Goal: Task Accomplishment & Management: Complete application form

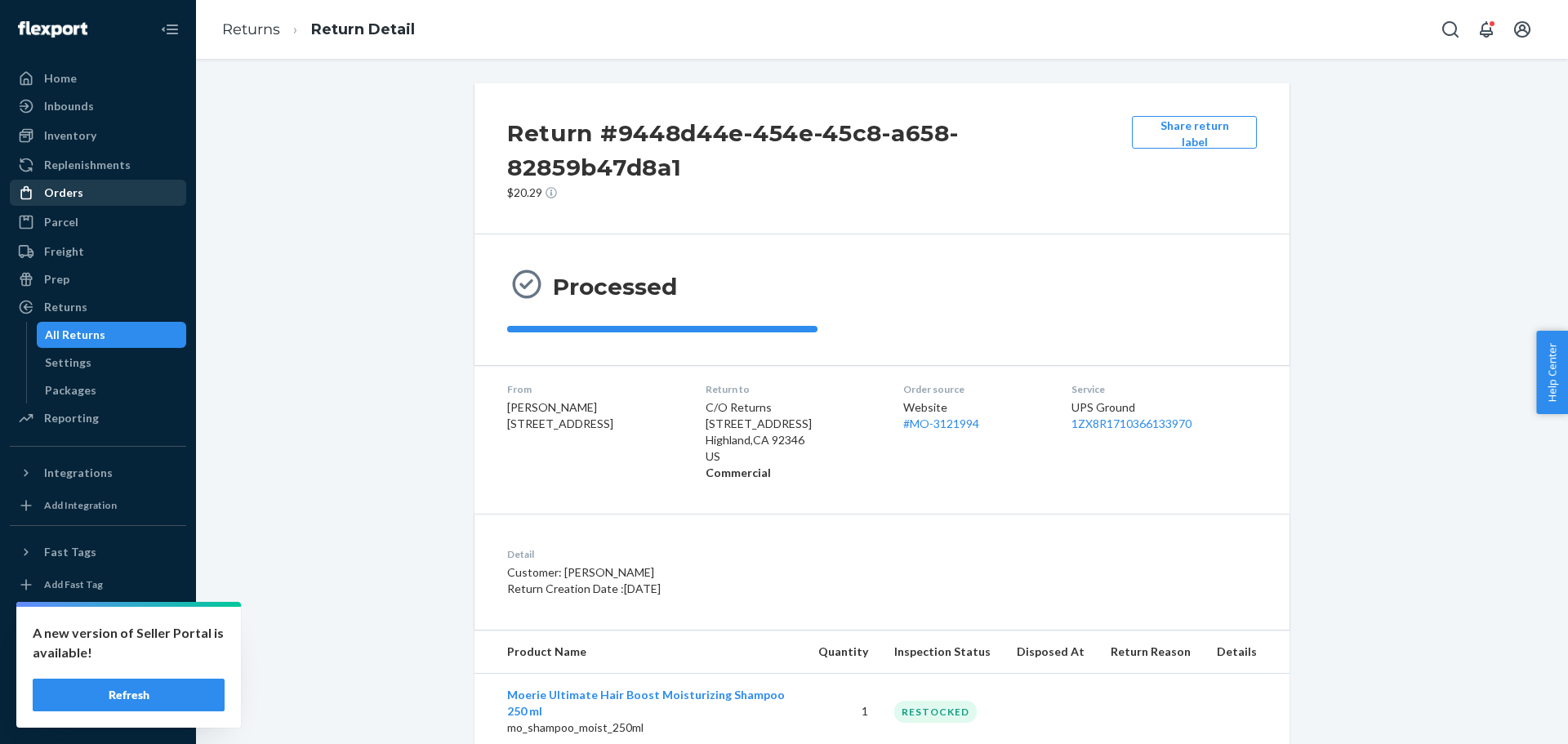
scroll to position [206, 0]
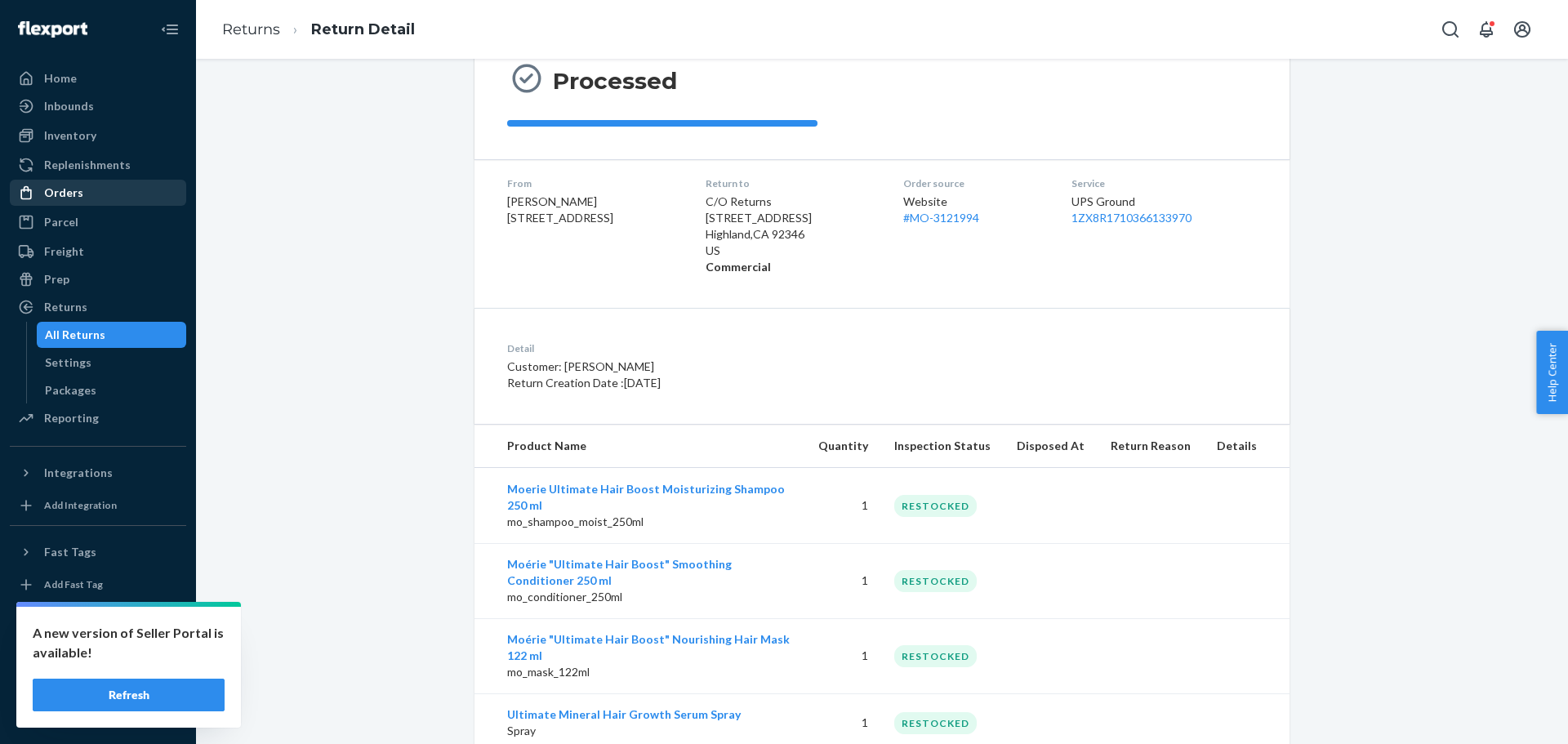
click at [84, 201] on div "Orders" at bounding box center [98, 192] width 173 height 23
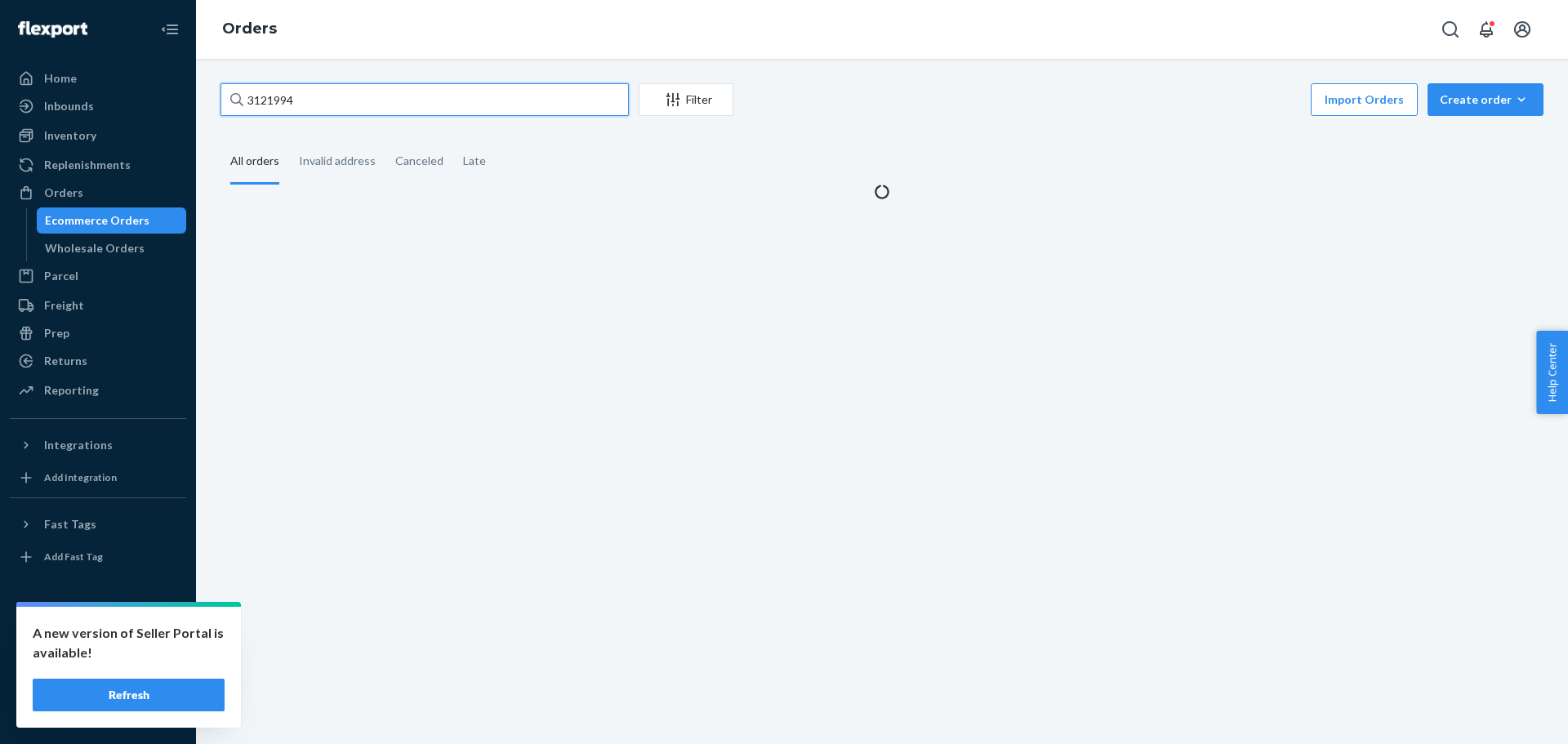
click at [263, 92] on input "3121994" at bounding box center [424, 99] width 408 height 33
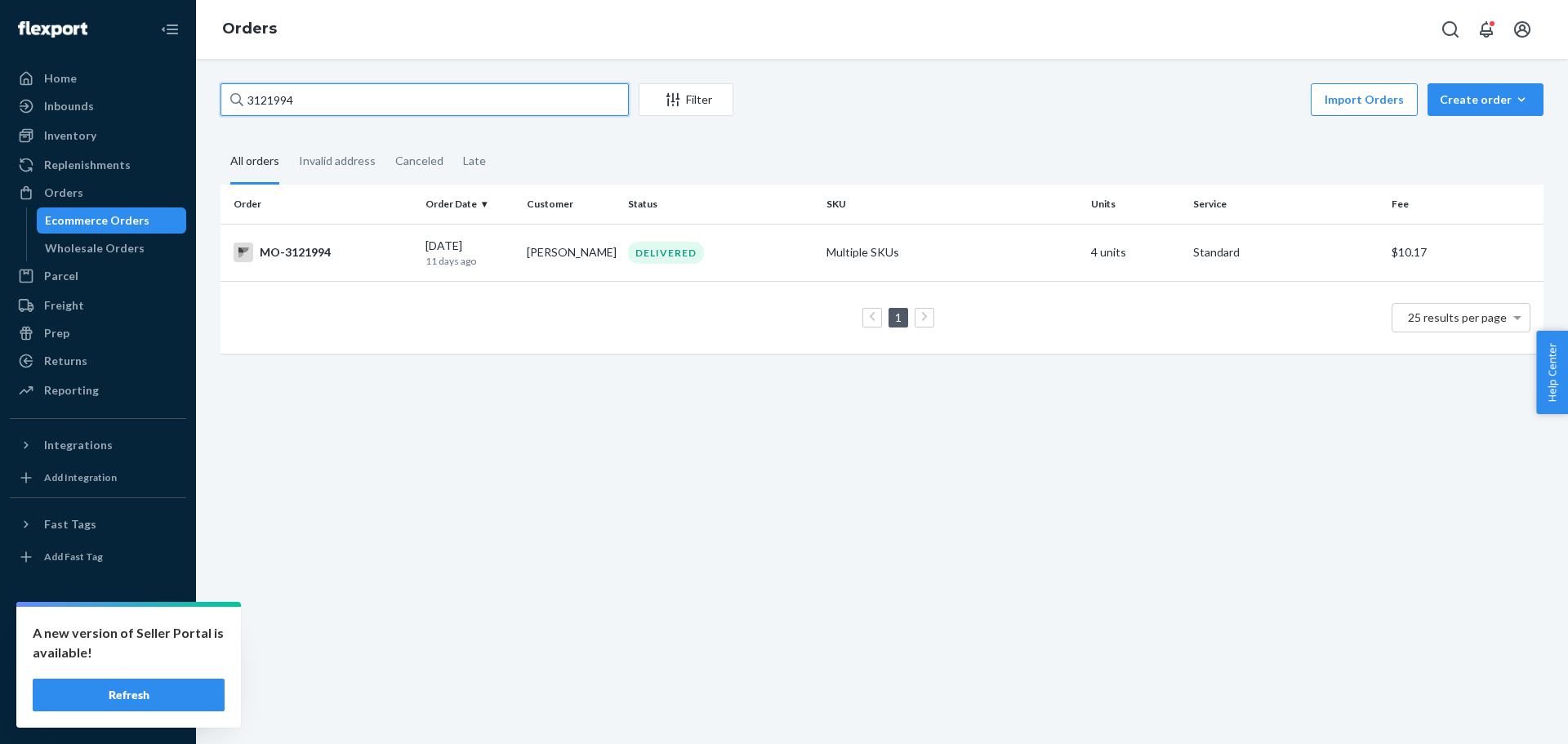
click at [263, 92] on input "3121994" at bounding box center [424, 99] width 408 height 33
click at [283, 96] on input "3121994" at bounding box center [424, 99] width 408 height 33
paste input "2445369"
click at [283, 96] on input "3121994" at bounding box center [424, 99] width 408 height 33
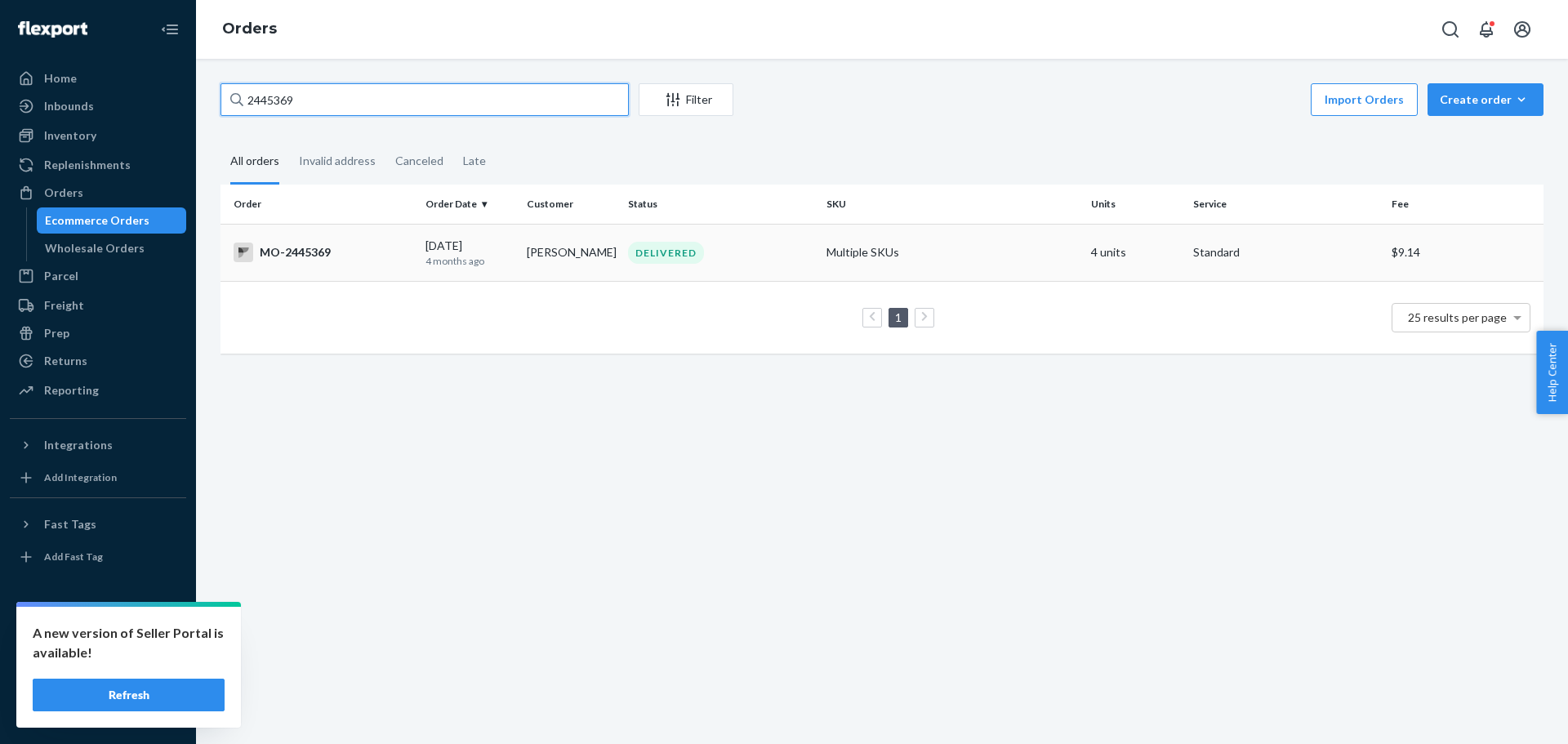
type input "2445369"
click at [361, 263] on td "MO-2445369" at bounding box center [320, 252] width 199 height 57
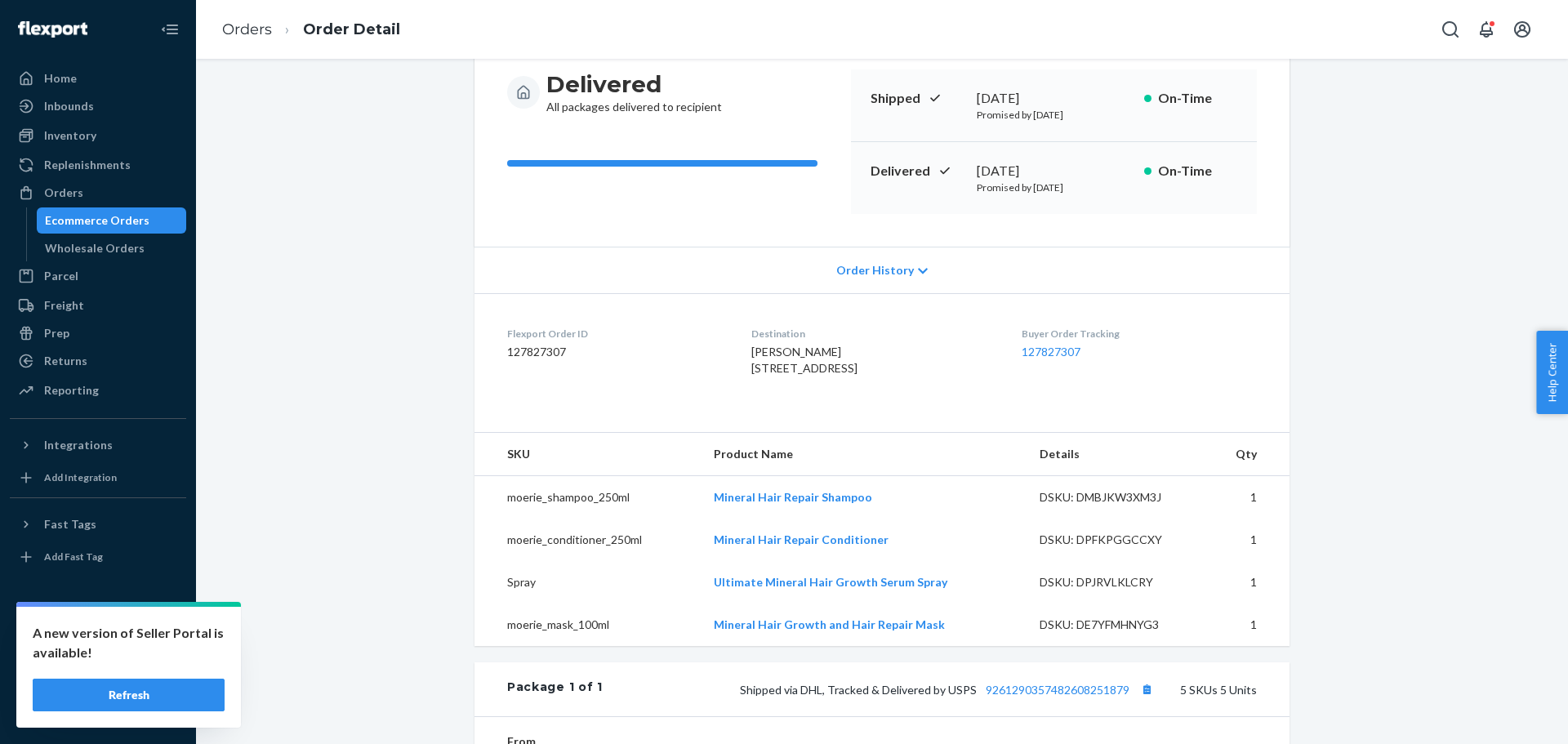
scroll to position [245, 0]
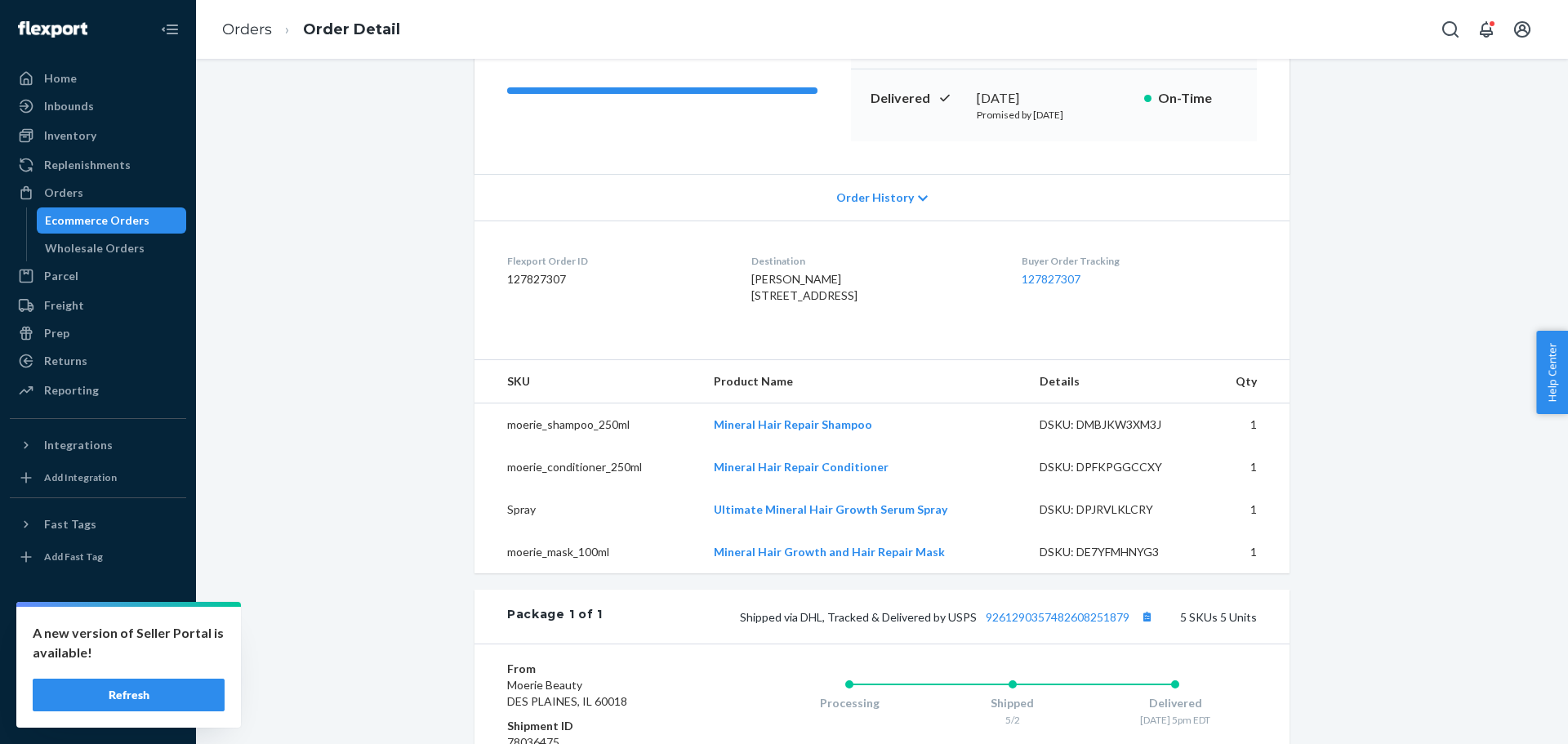
drag, startPoint x: 1133, startPoint y: 361, endPoint x: 1017, endPoint y: 352, distance: 116.3
click at [1017, 343] on dl "Flexport Order ID 127827307 Destination Brandy Buhmann 19620 E Chippewa Dr Chip…" at bounding box center [882, 282] width 815 height 123
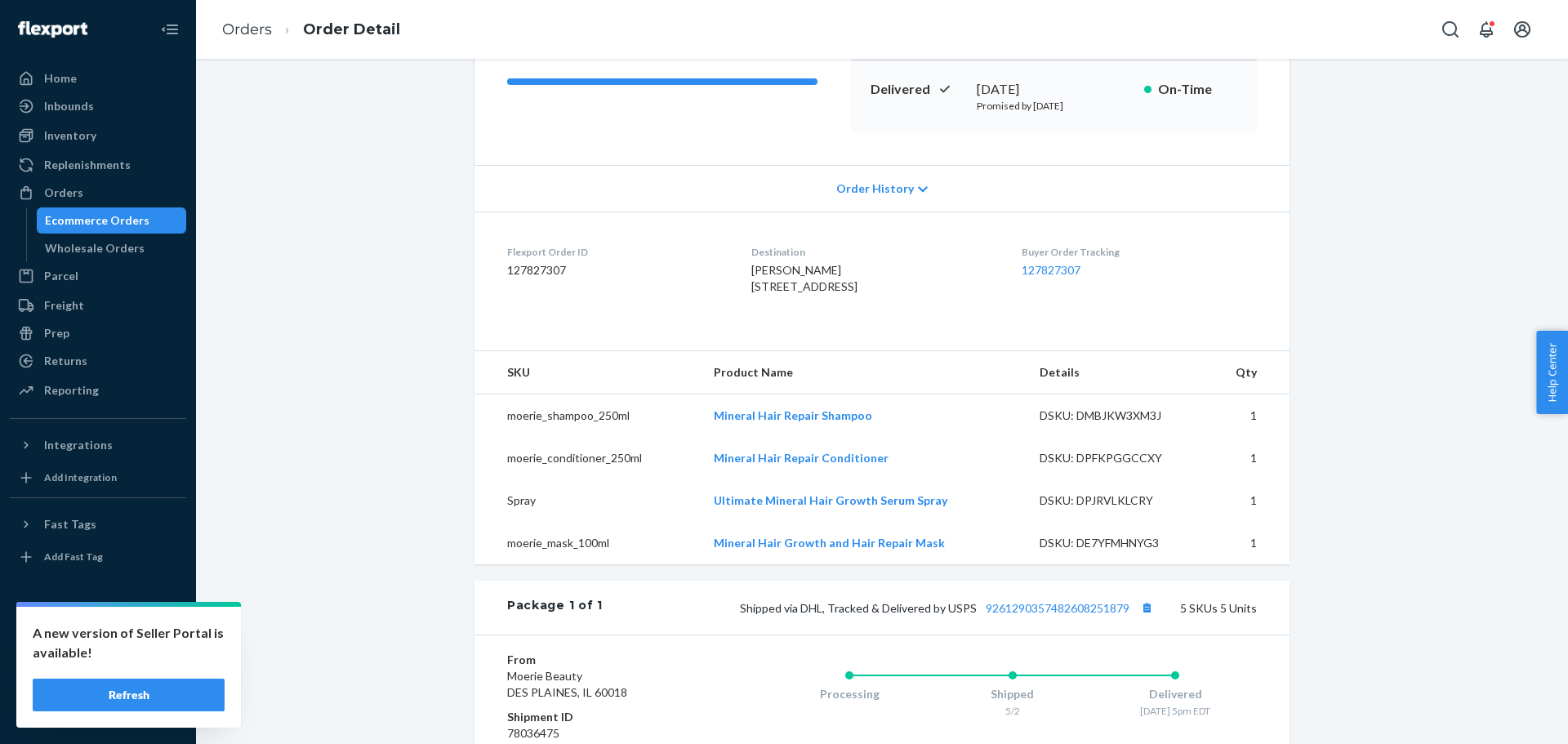
click at [1057, 301] on div "Buyer Order Tracking 127827307" at bounding box center [1139, 273] width 235 height 56
drag, startPoint x: 1111, startPoint y: 275, endPoint x: 1030, endPoint y: 270, distance: 81.2
click at [1030, 270] on dl "Flexport Order ID 127827307 Destination Brandy Buhmann 19620 E Chippewa Dr Chip…" at bounding box center [882, 273] width 815 height 123
copy link "127827307"
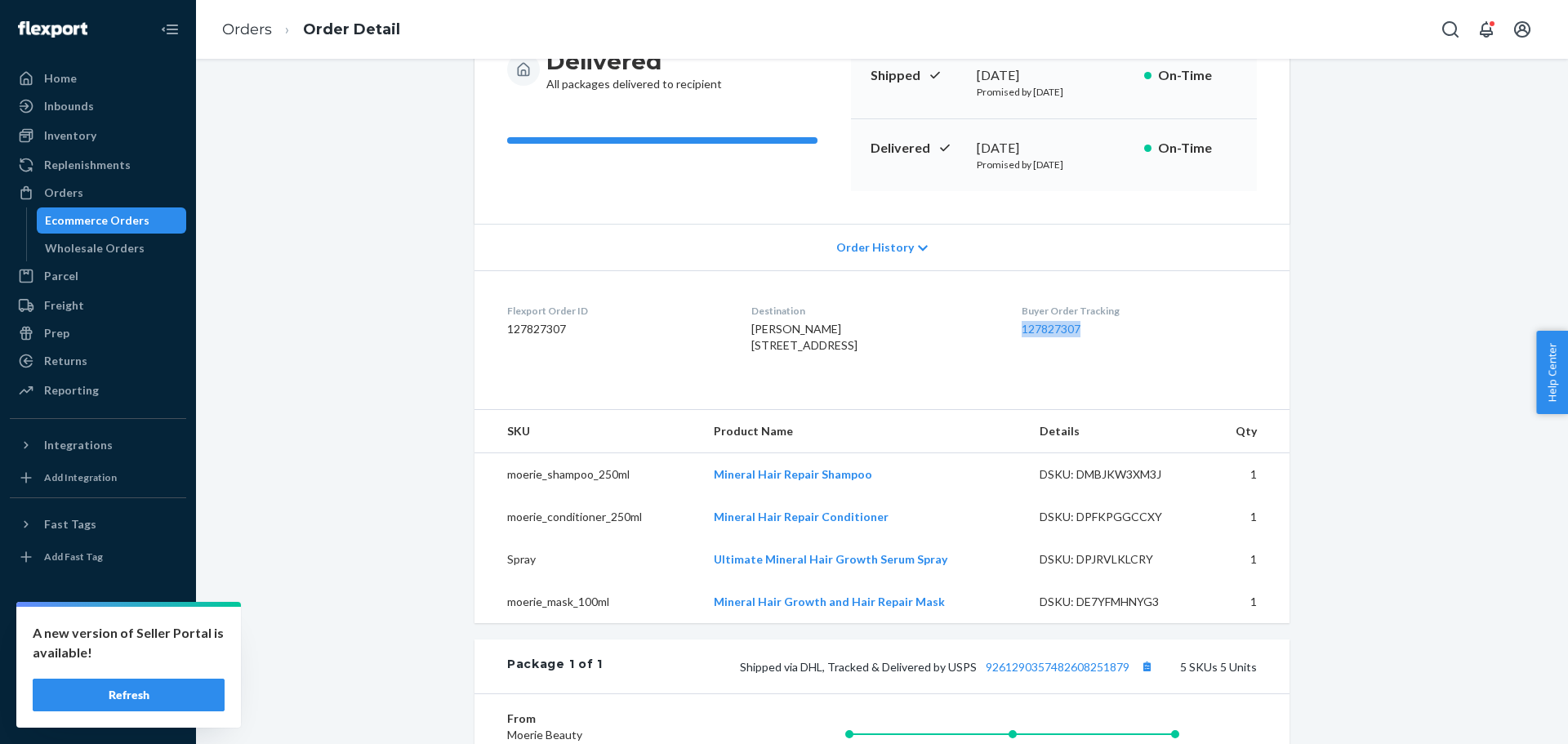
scroll to position [181, 0]
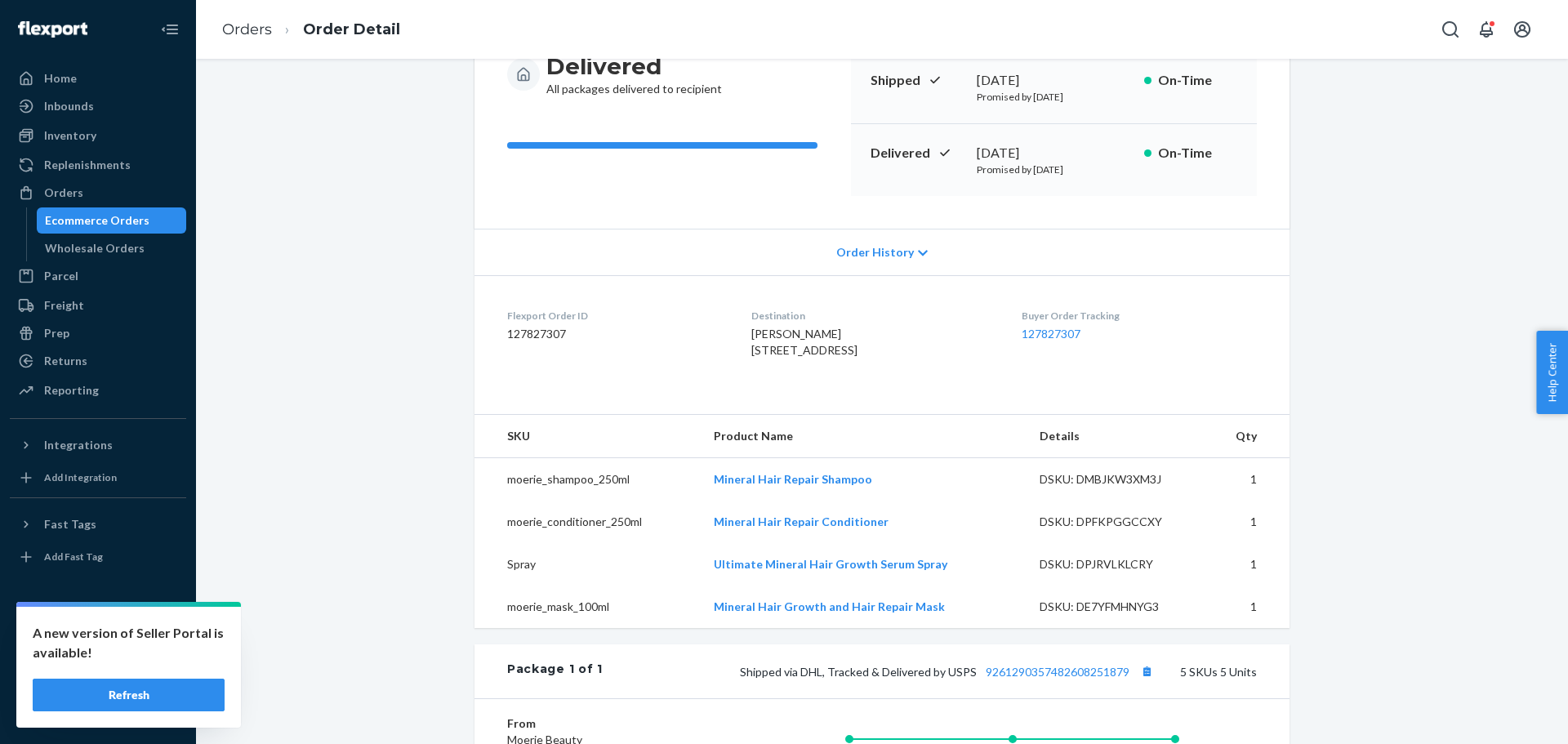
click at [954, 330] on div "[PERSON_NAME] [STREET_ADDRESS]" at bounding box center [873, 342] width 243 height 33
drag, startPoint x: 1102, startPoint y: 328, endPoint x: 1031, endPoint y: 334, distance: 71.3
click at [1031, 334] on dl "Flexport Order ID 127827307 Destination Brandy Buhmann 19620 E Chippewa Dr Chip…" at bounding box center [882, 337] width 815 height 123
copy link "127827307"
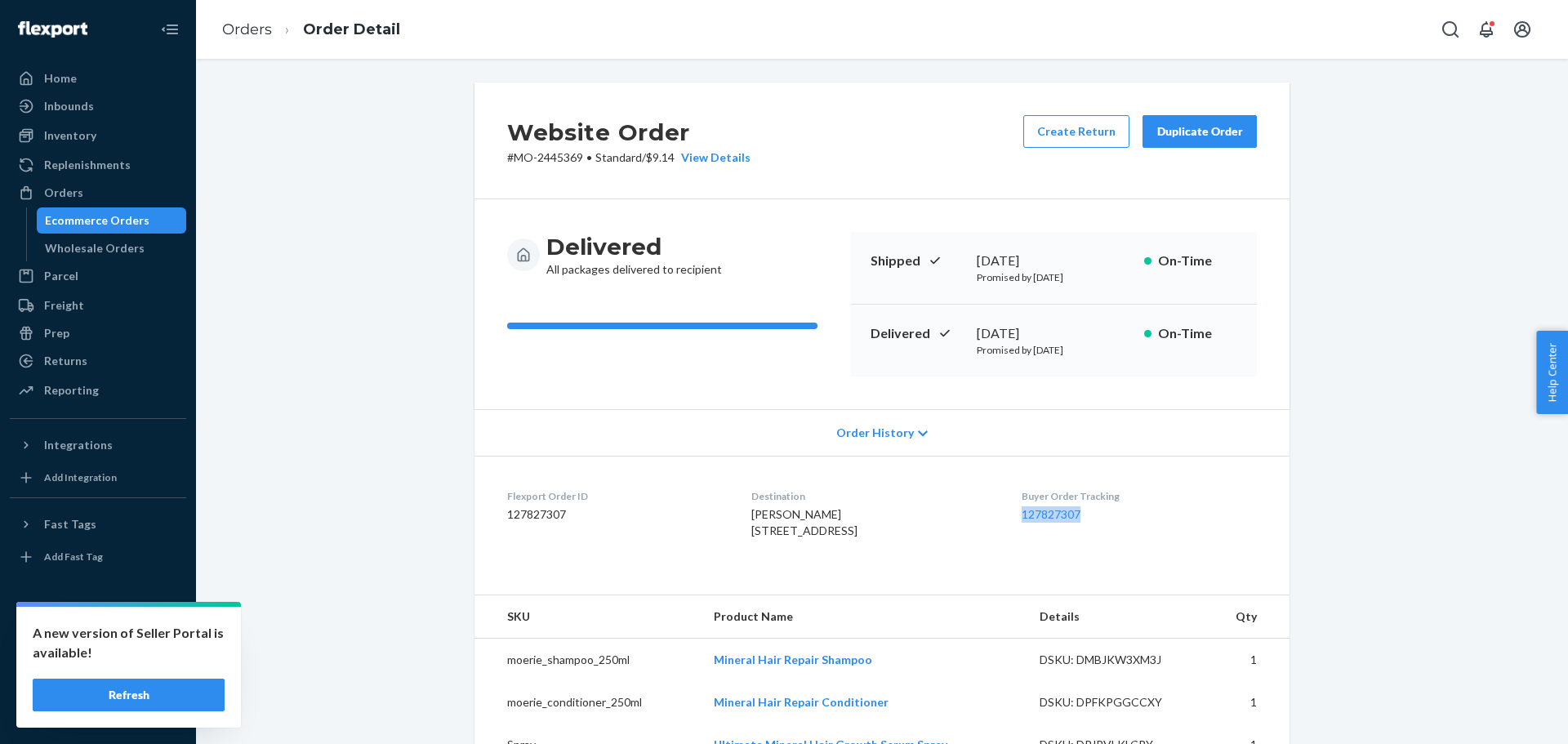
scroll to position [0, 0]
click at [116, 193] on div "Orders" at bounding box center [98, 192] width 173 height 23
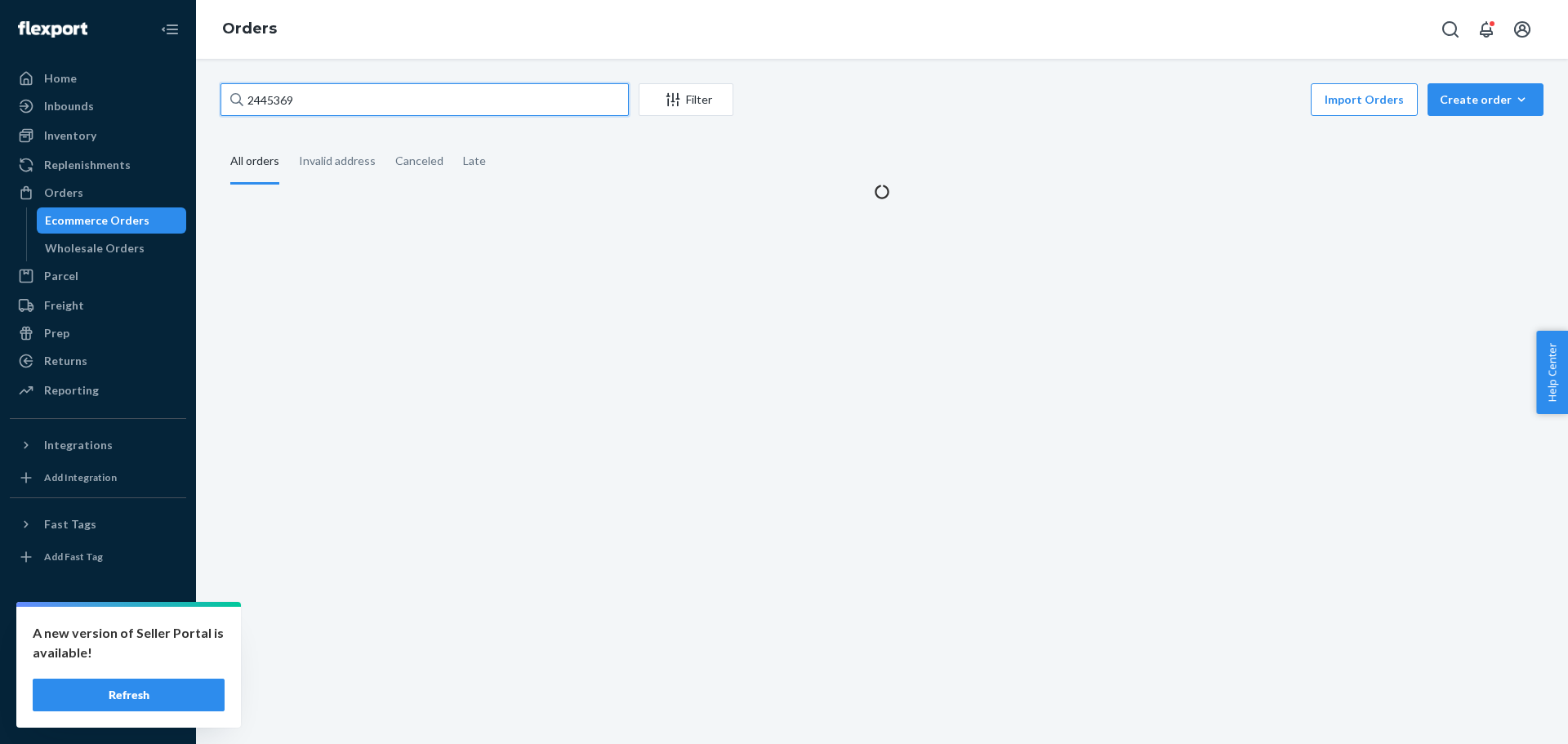
click at [279, 89] on input "2445369" at bounding box center [424, 99] width 408 height 33
click at [278, 93] on input "2445369" at bounding box center [424, 99] width 408 height 33
paste input "3066985"
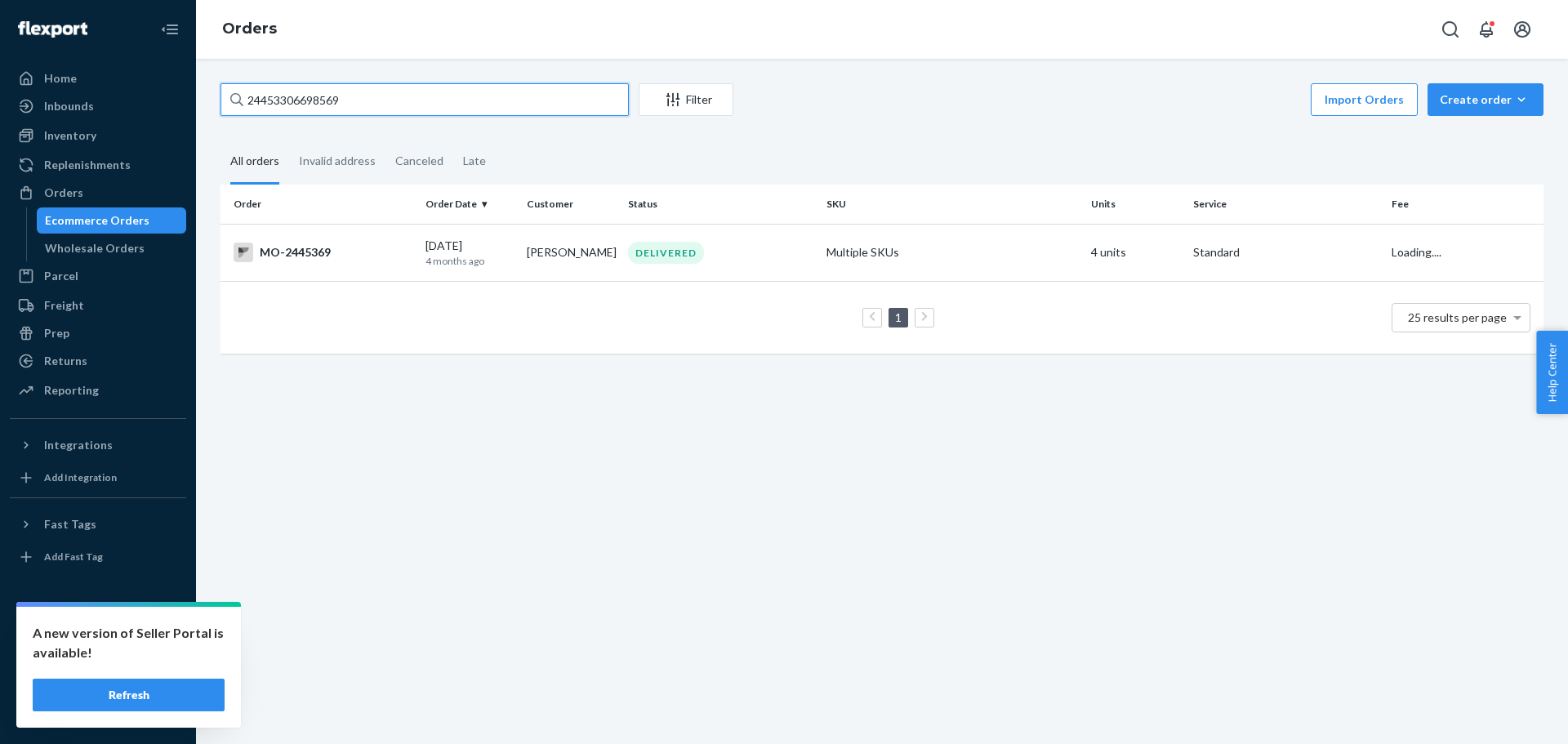
click at [278, 93] on input "24453306698569" at bounding box center [424, 99] width 408 height 33
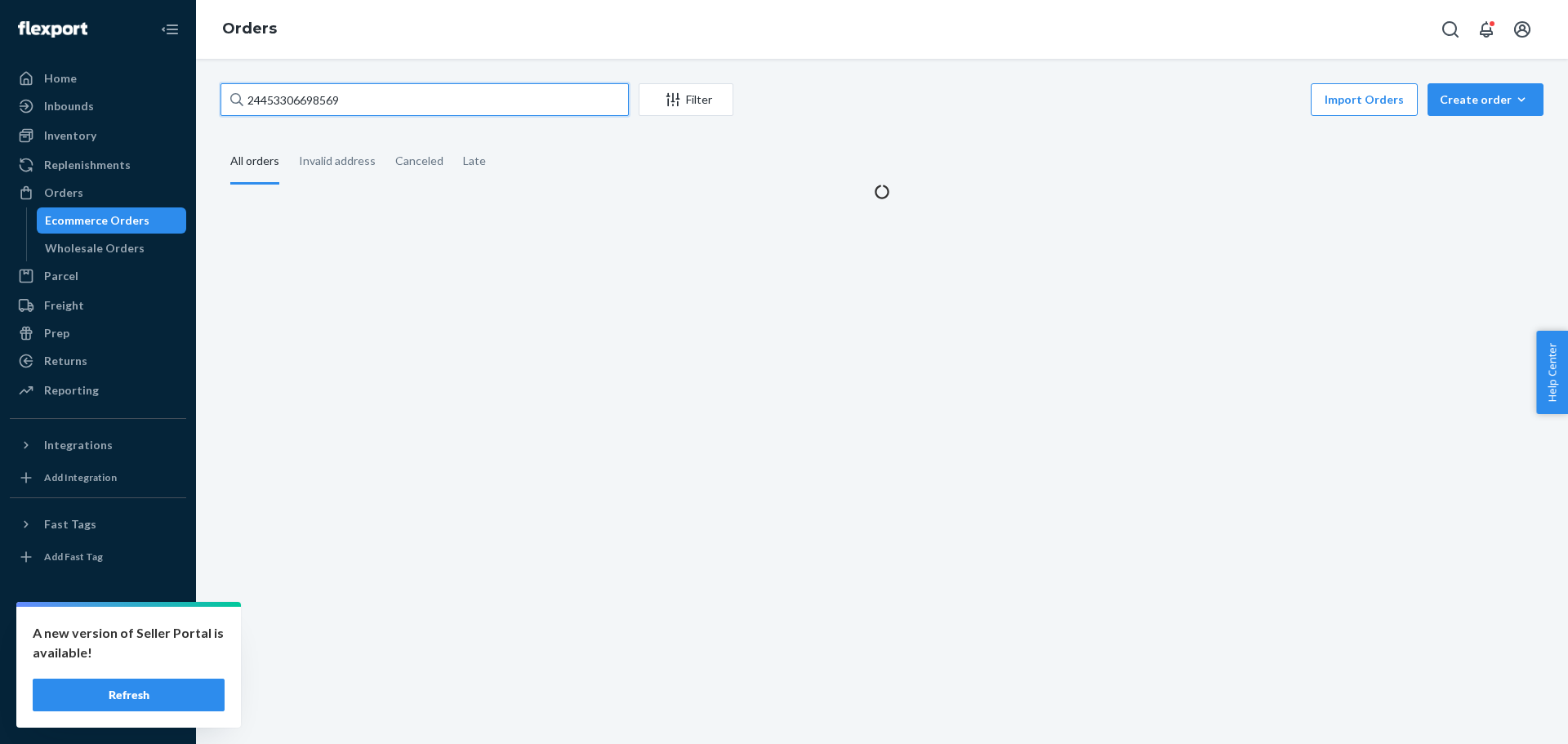
click at [278, 93] on input "24453306698569" at bounding box center [424, 99] width 408 height 33
paste input "3066985"
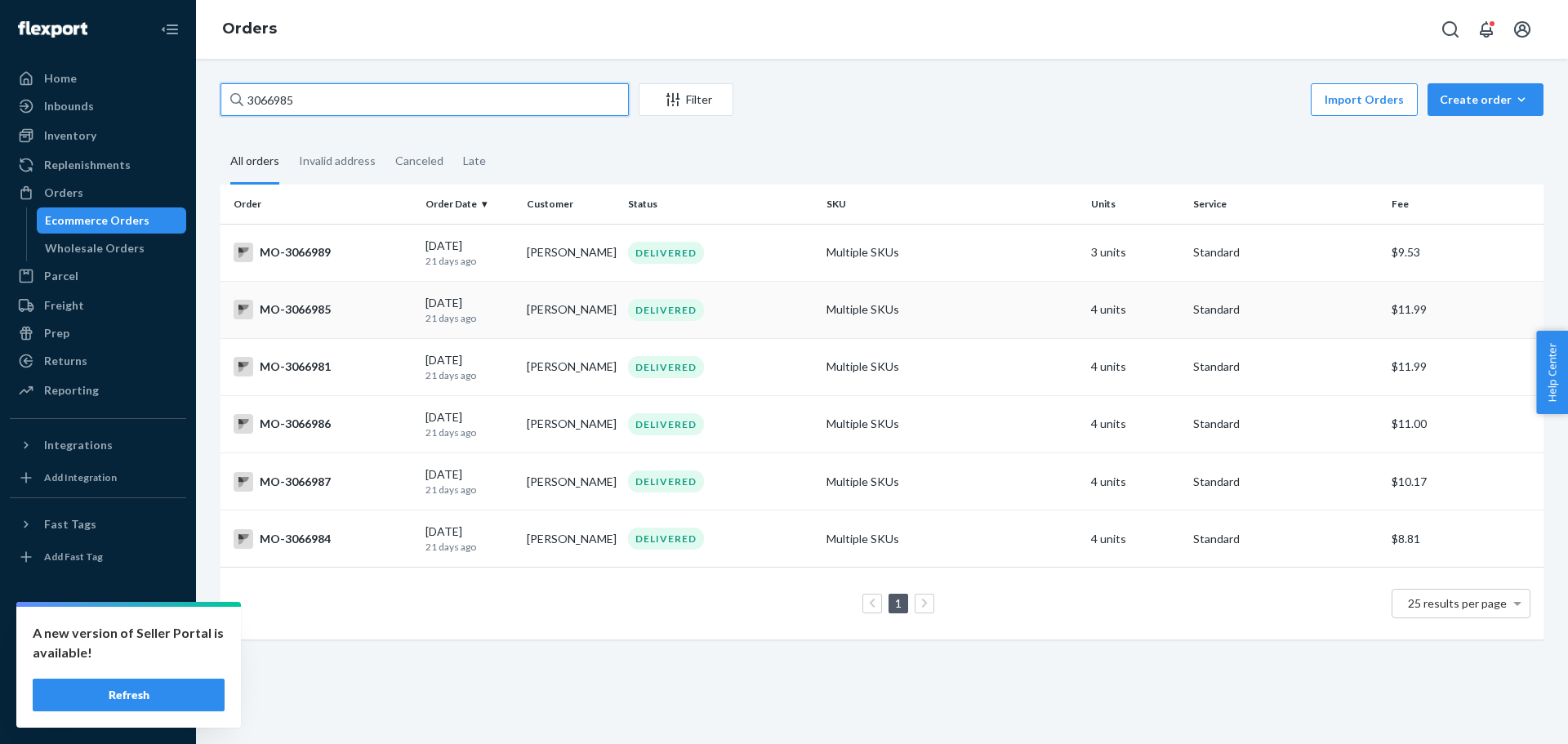
type input "3066985"
click at [331, 311] on div "MO-3066985" at bounding box center [323, 309] width 178 height 19
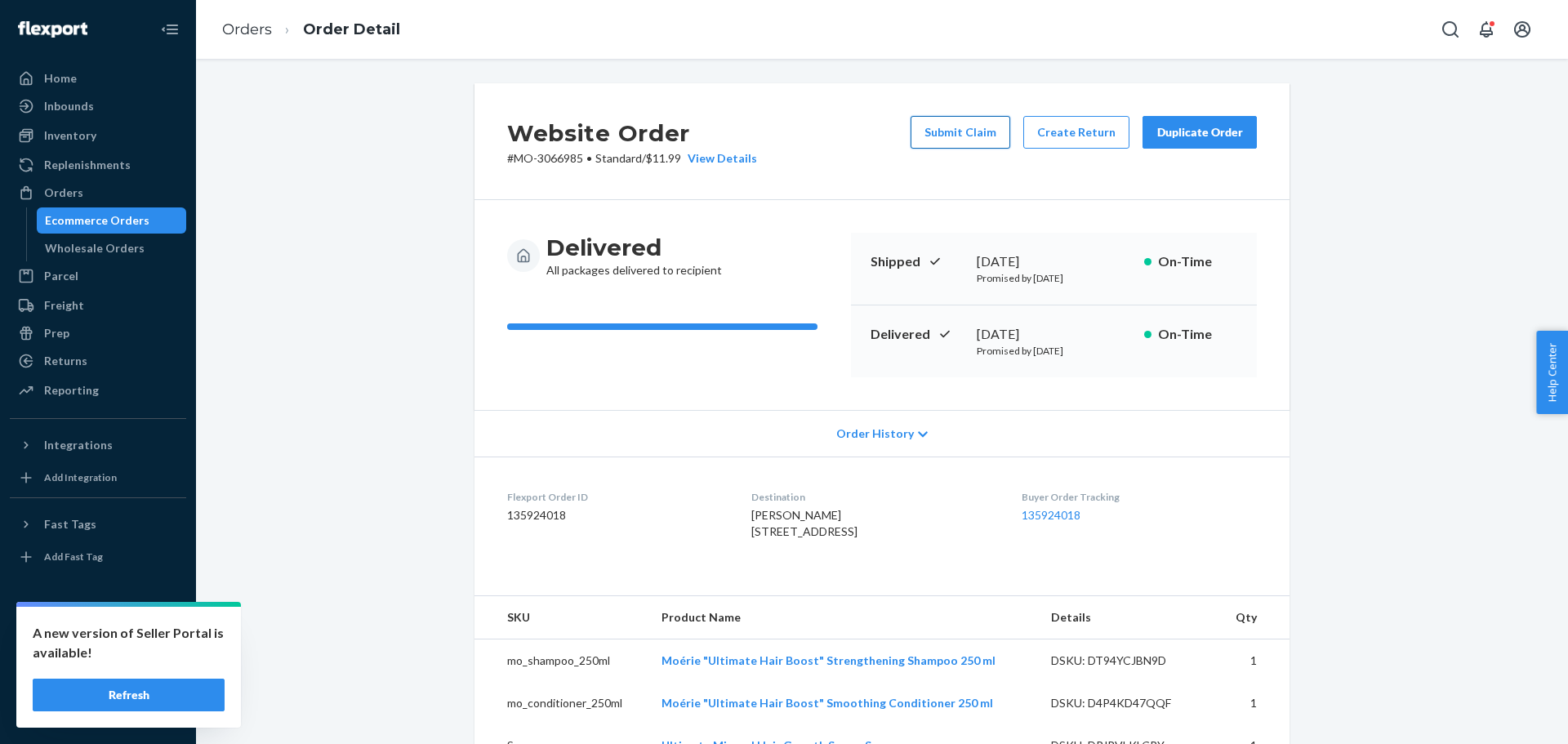
click at [956, 133] on button "Submit Claim" at bounding box center [960, 132] width 99 height 33
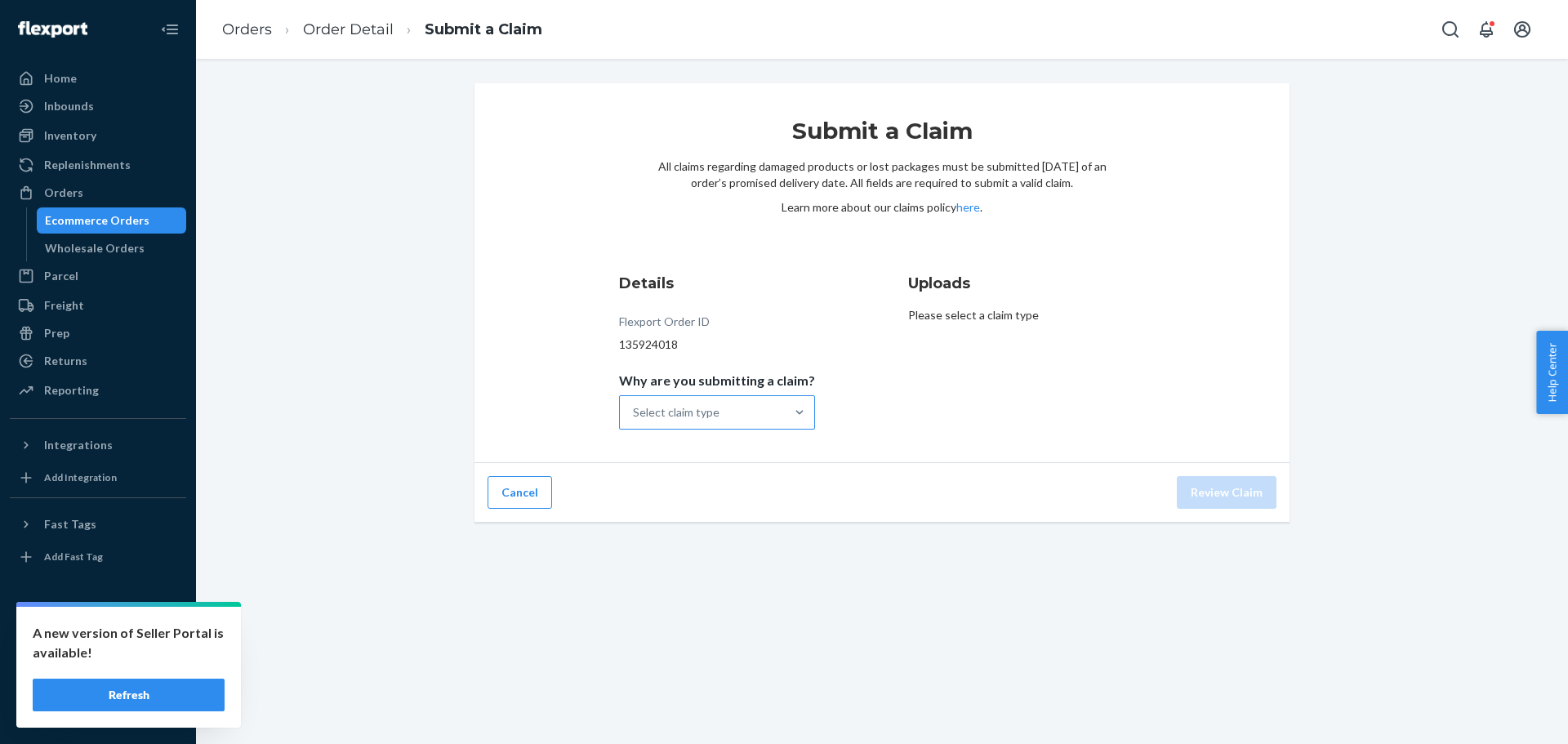
click at [755, 401] on div "Select claim type" at bounding box center [702, 412] width 165 height 33
click at [635, 404] on input "Why are you submitting a claim? Select claim type" at bounding box center [634, 412] width 2 height 16
click at [736, 487] on div "Order delivered damaged" at bounding box center [716, 485] width 189 height 33
click at [635, 421] on input "Why are you submitting a claim? option Order delivered damaged focused, 2 of 4.…" at bounding box center [634, 412] width 2 height 16
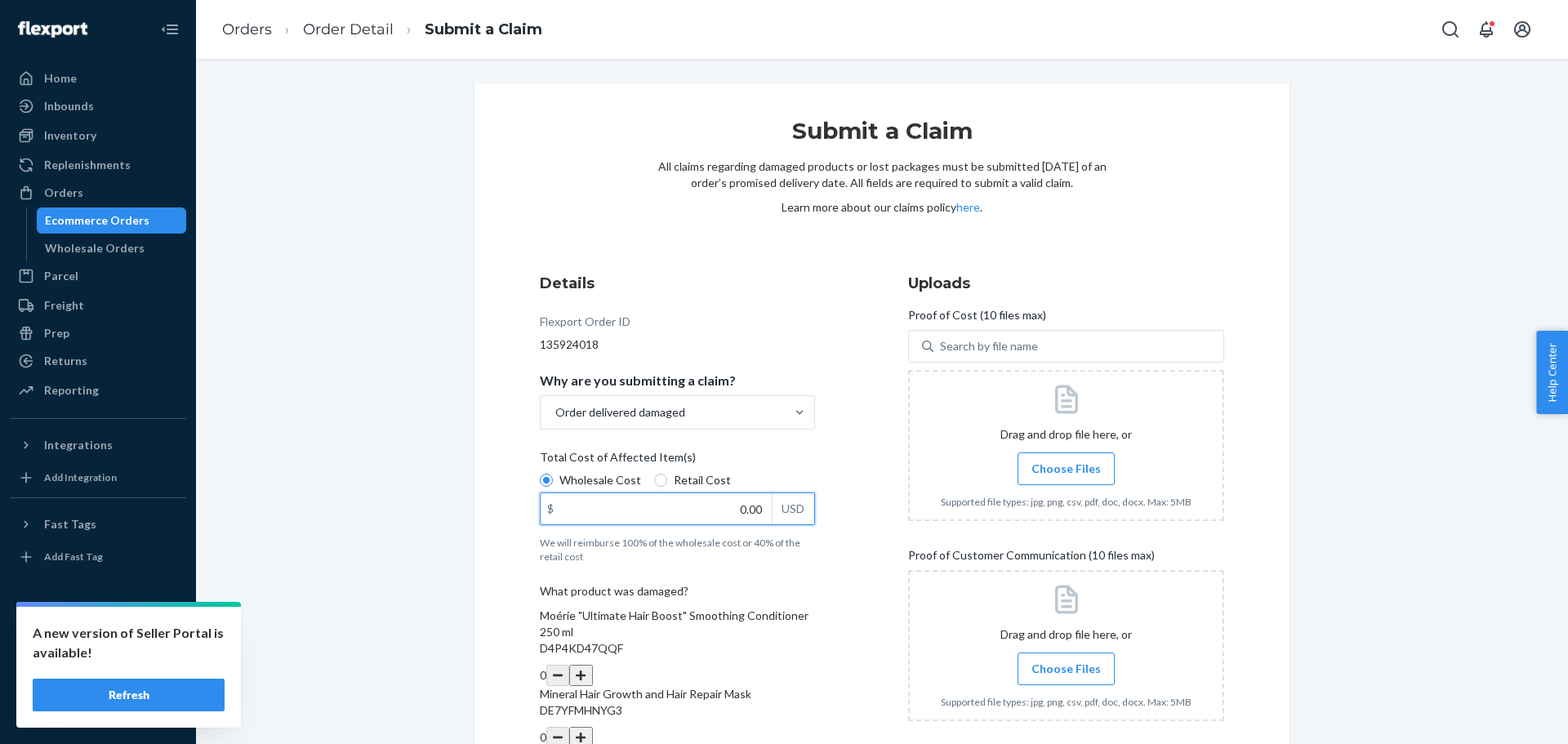
drag, startPoint x: 710, startPoint y: 506, endPoint x: 830, endPoint y: 529, distance: 122.2
click at [830, 529] on div "Details Flexport Order ID 135924018 Why are you submitting a claim? Order deliv…" at bounding box center [698, 613] width 316 height 701
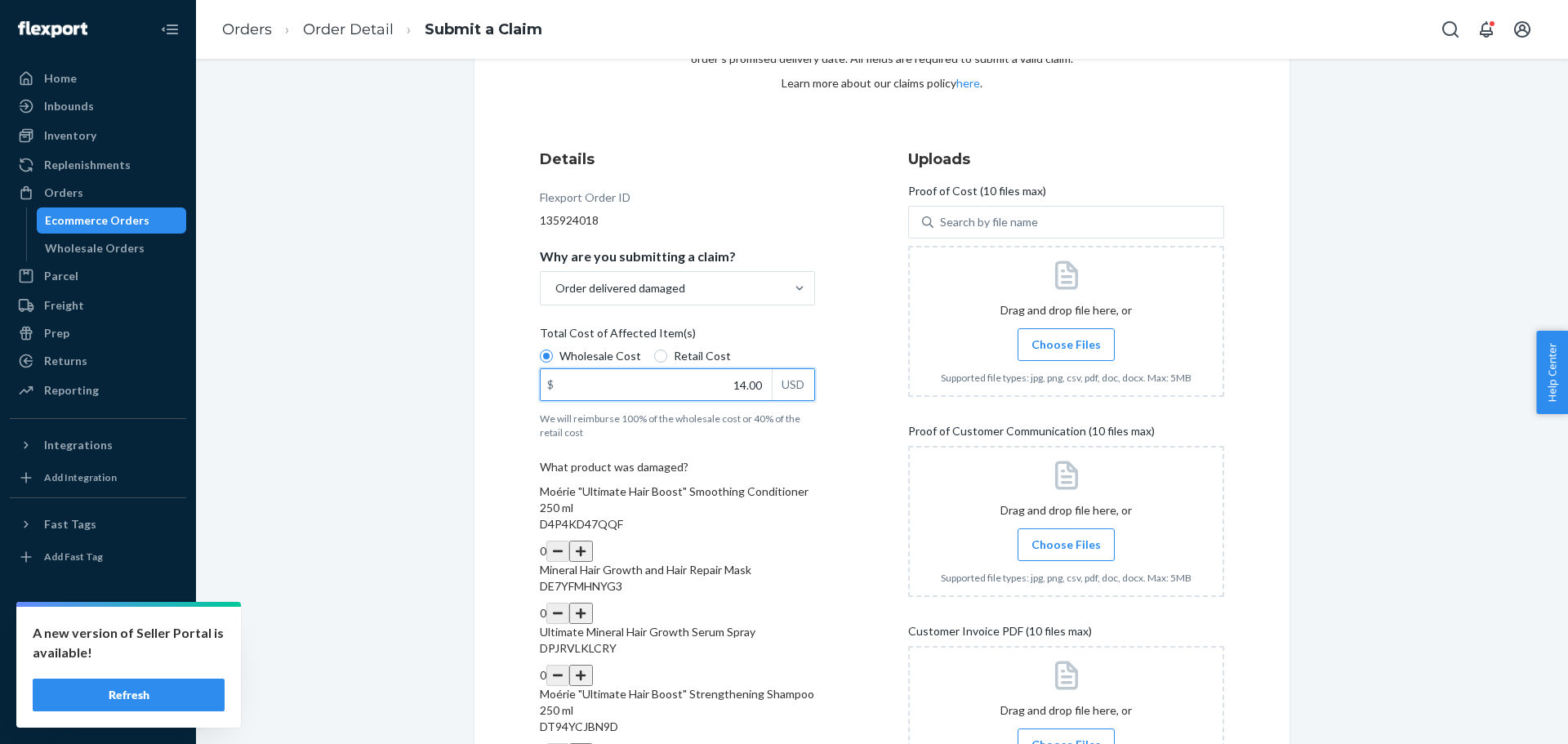
scroll to position [163, 0]
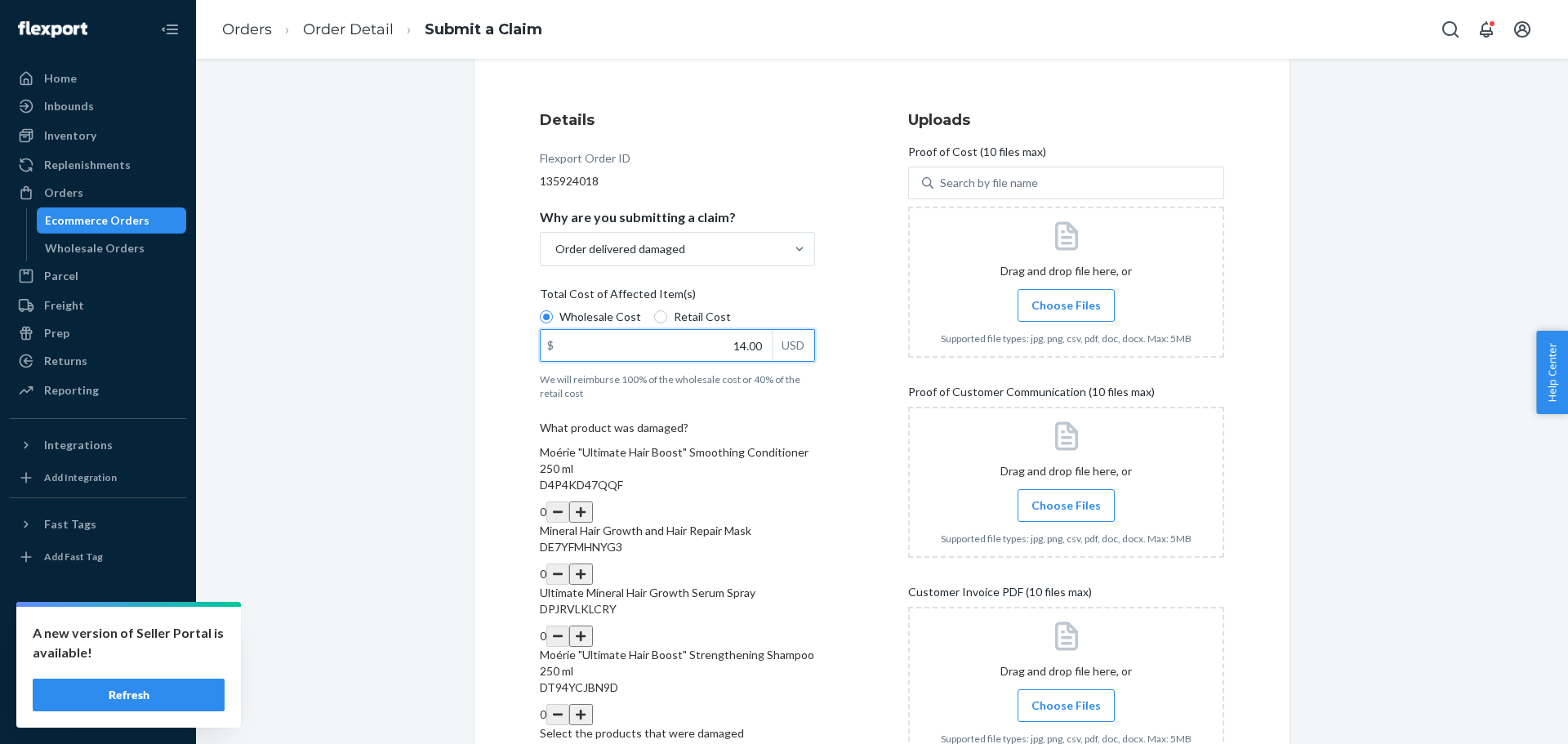
type input "14.00"
drag, startPoint x: 790, startPoint y: 583, endPoint x: 799, endPoint y: 581, distance: 9.2
click at [592, 625] on button "button" at bounding box center [580, 635] width 23 height 21
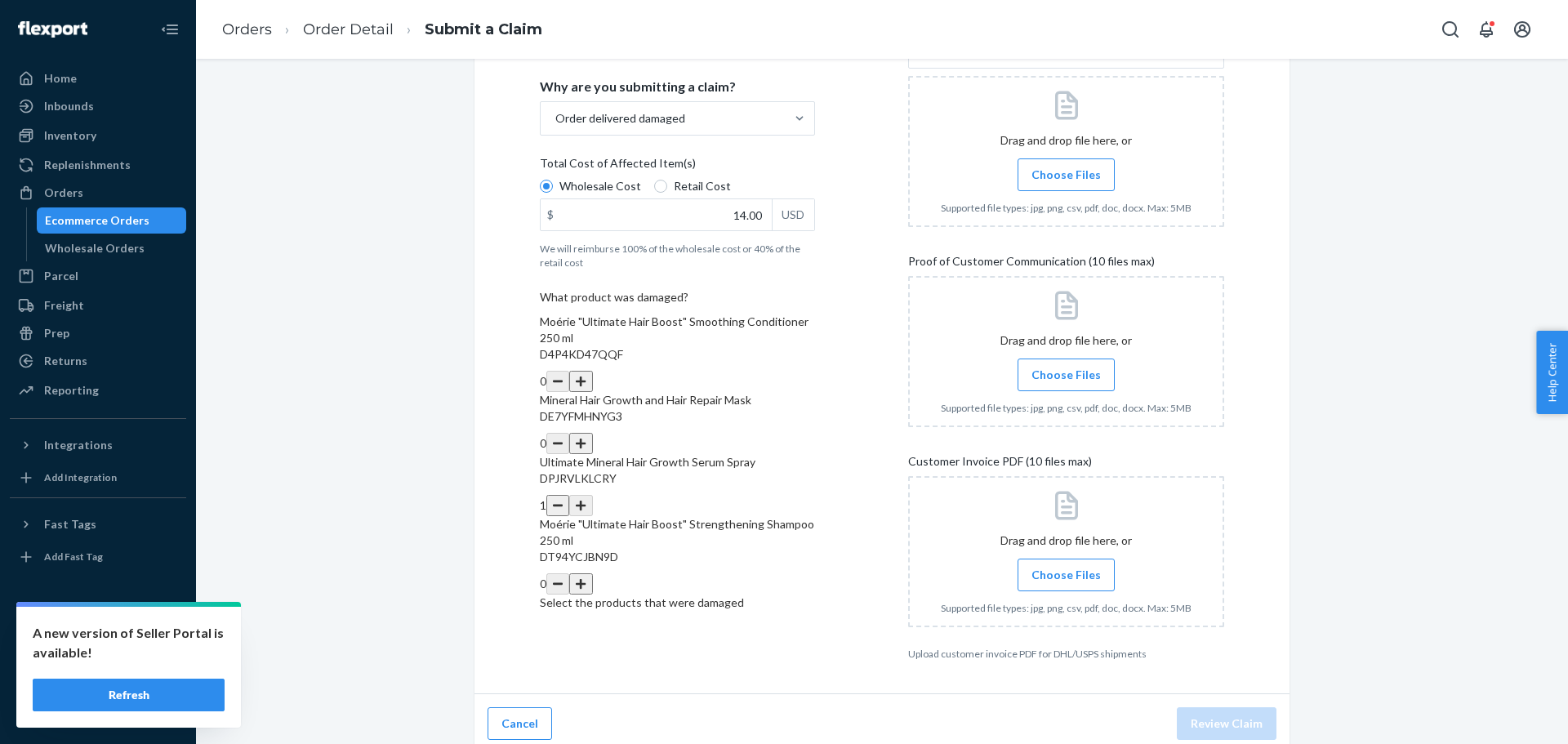
scroll to position [304, 0]
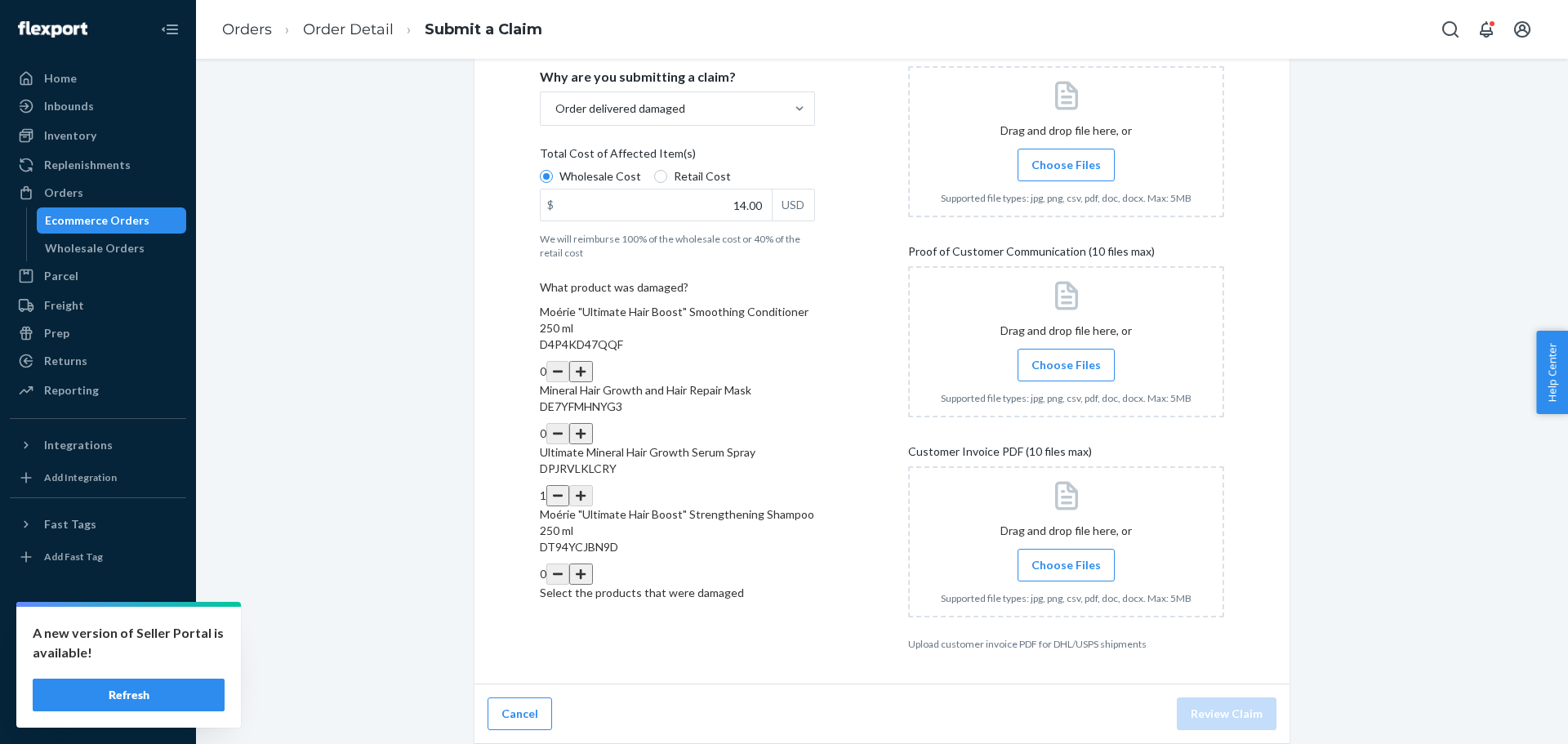
click at [1064, 167] on span "Choose Files" at bounding box center [1066, 164] width 69 height 16
click at [1066, 167] on input "Choose Files" at bounding box center [1066, 164] width 1 height 18
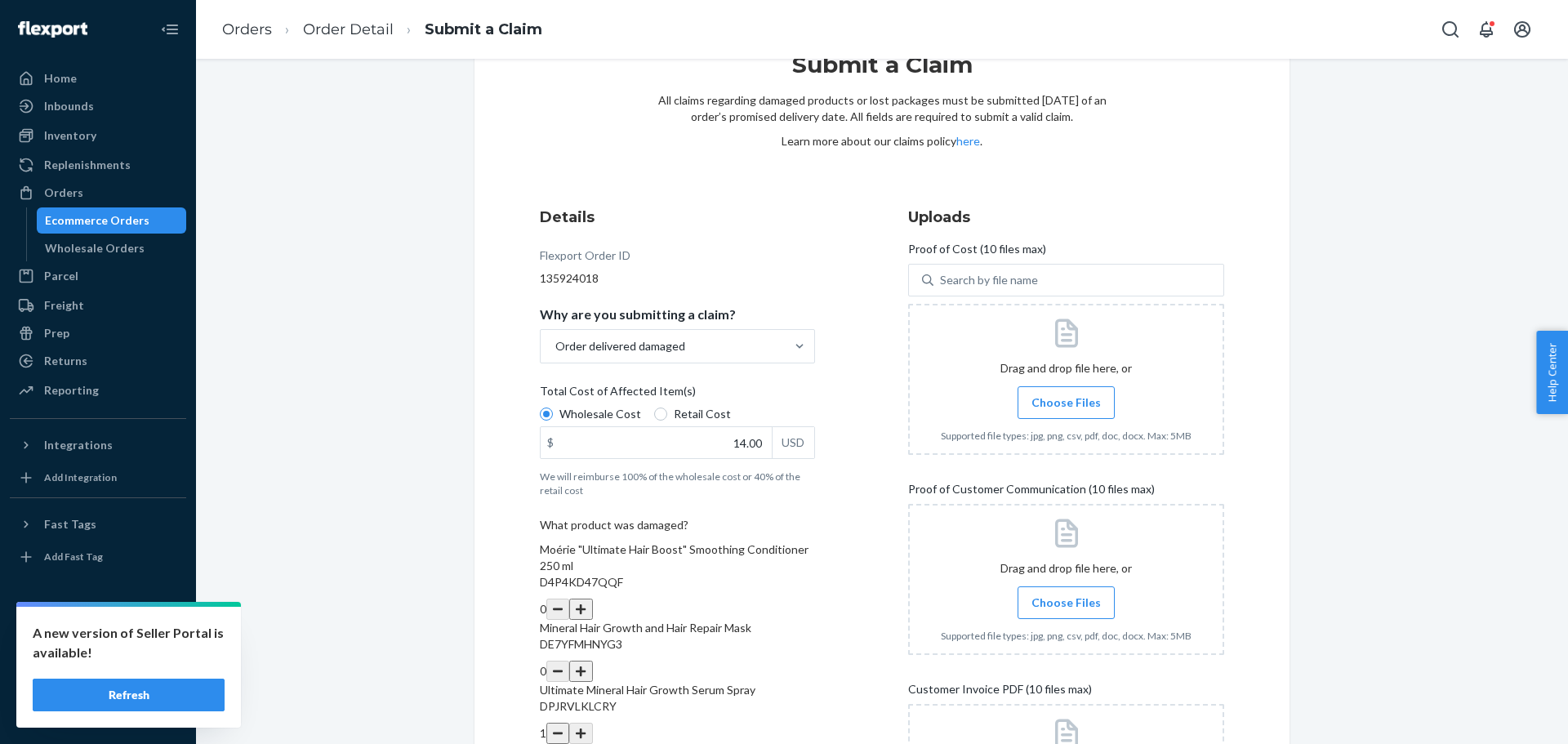
scroll to position [59, 0]
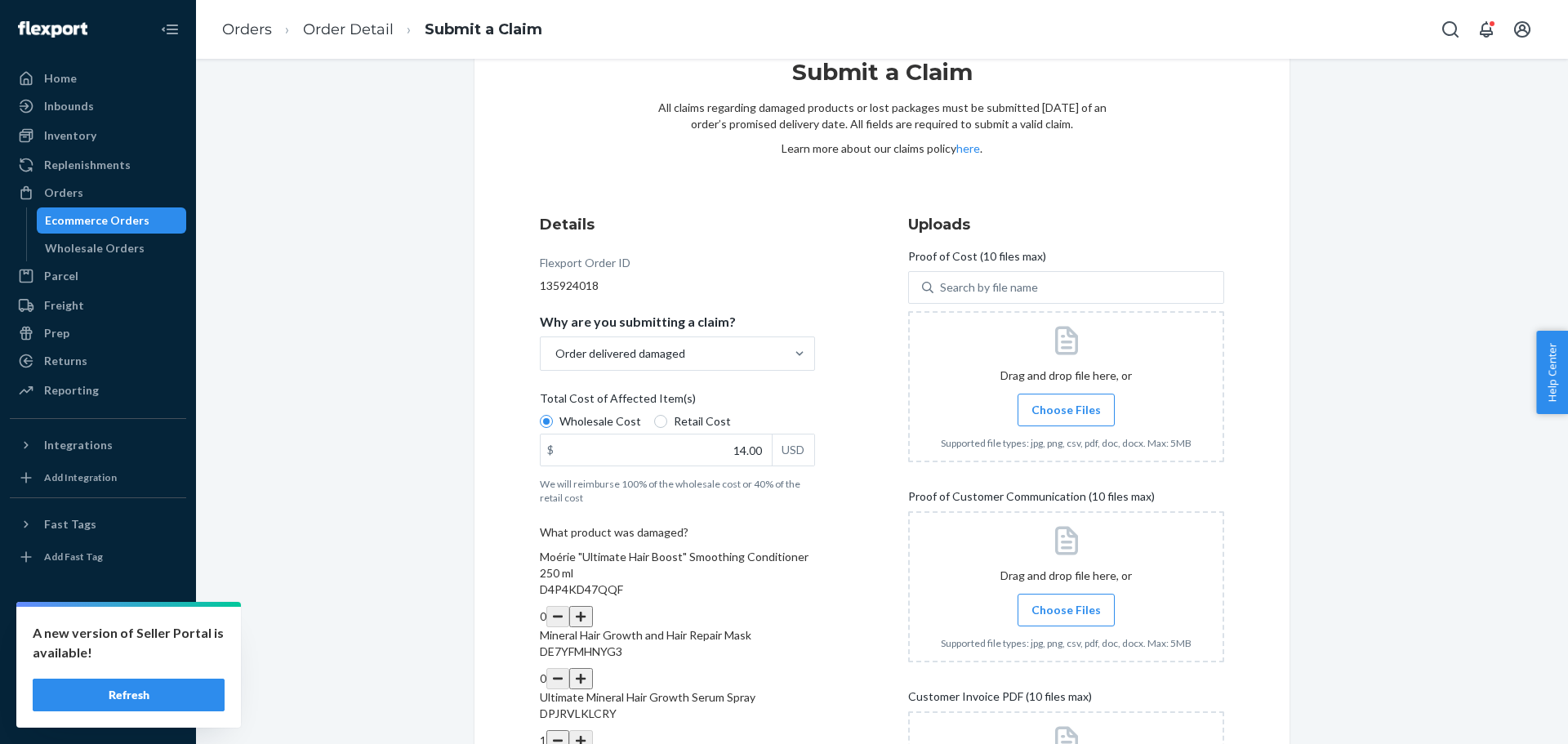
click at [1066, 417] on input "Choose Files" at bounding box center [1066, 409] width 1 height 18
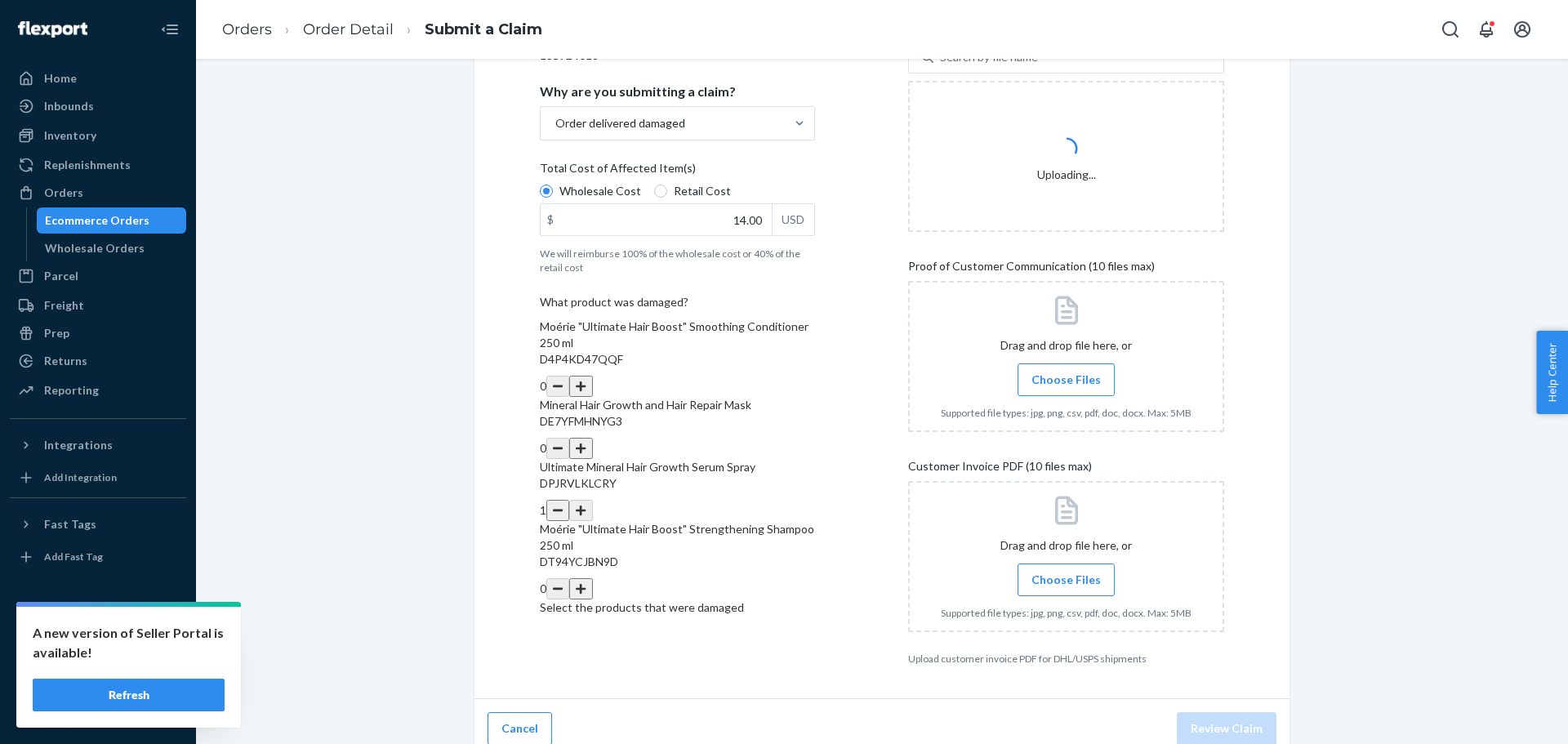
scroll to position [304, 0]
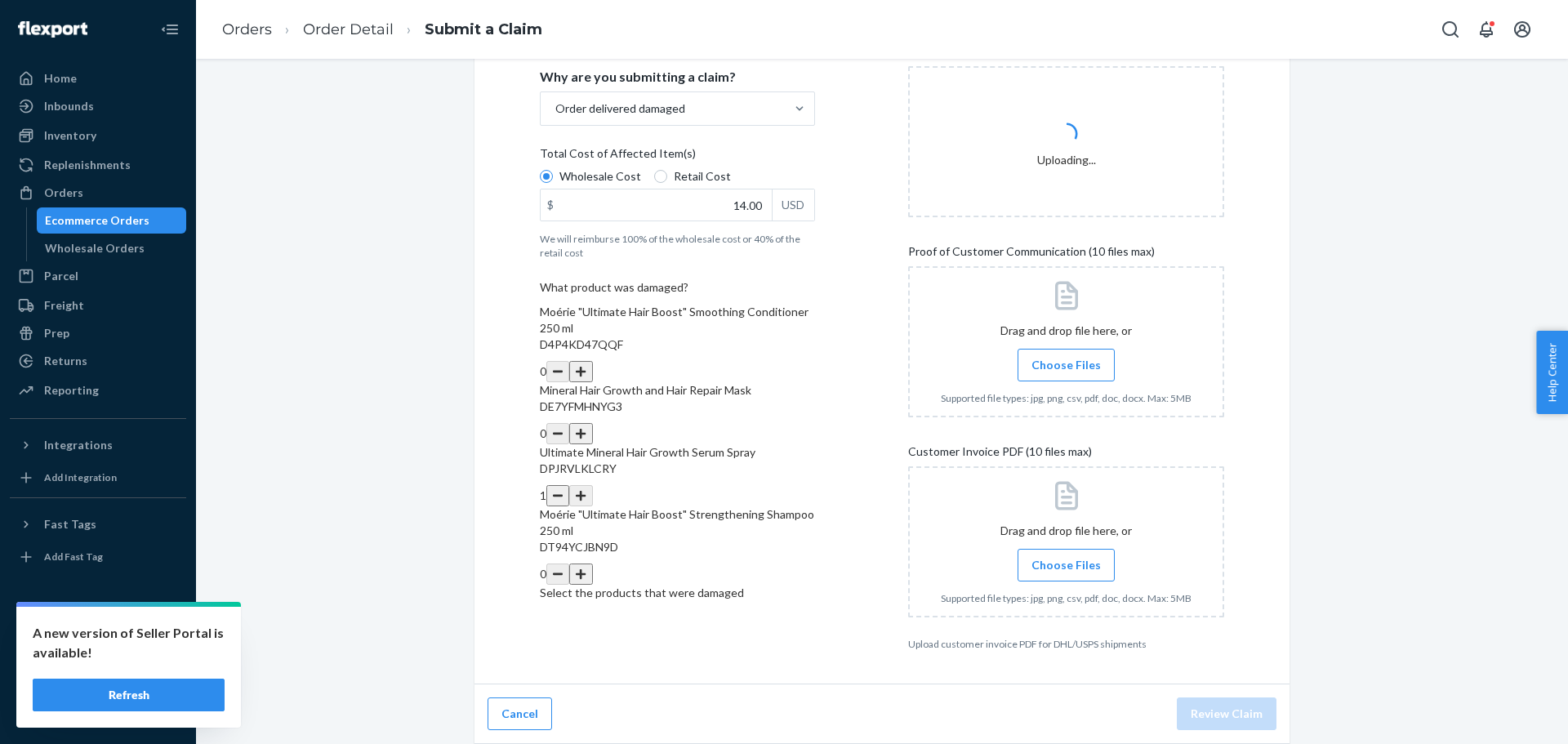
click at [1034, 364] on span "Choose Files" at bounding box center [1066, 364] width 69 height 16
click at [1066, 364] on input "Choose Files" at bounding box center [1066, 364] width 1 height 18
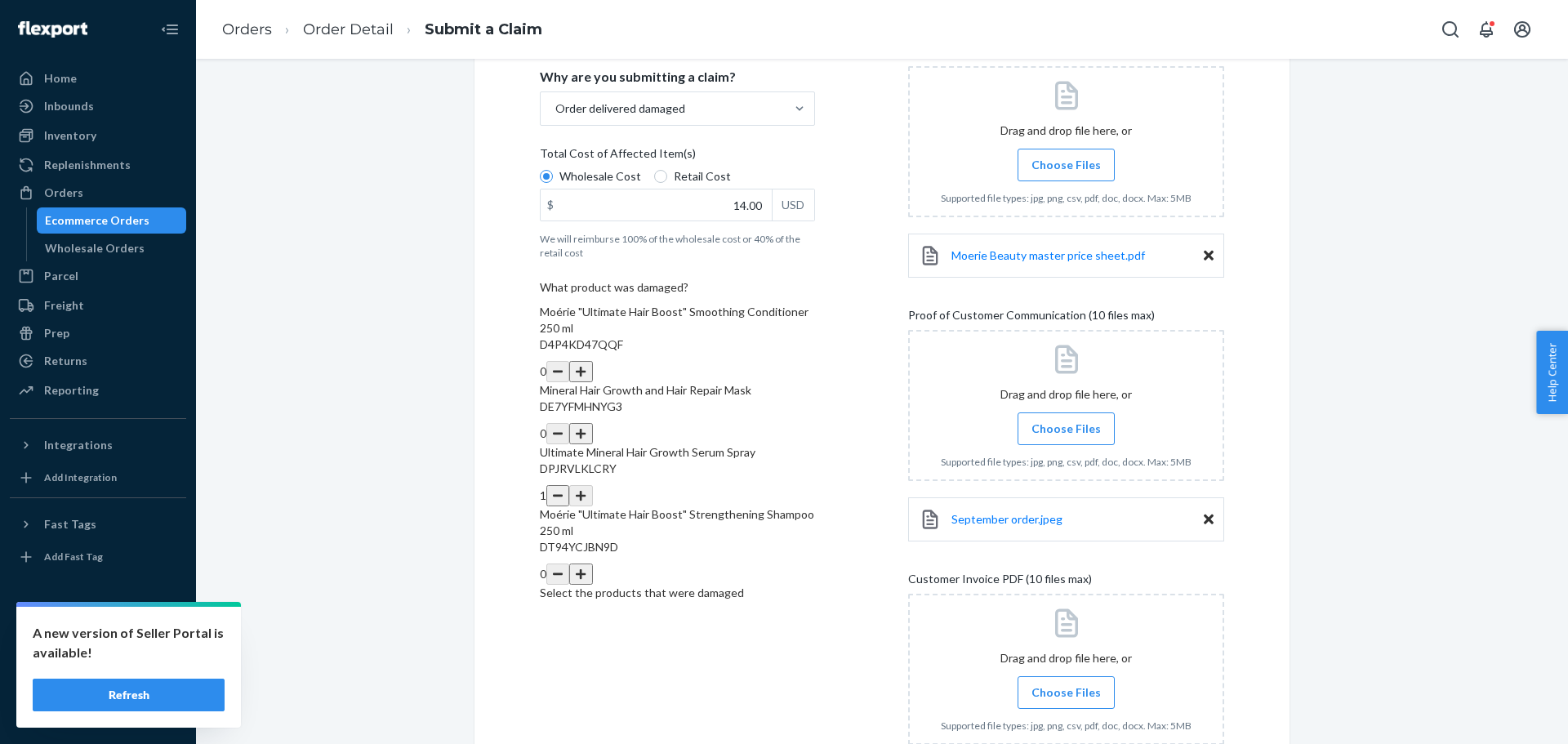
click at [1066, 432] on span "Choose Files" at bounding box center [1066, 428] width 69 height 16
click at [1066, 432] on input "Choose Files" at bounding box center [1066, 428] width 1 height 18
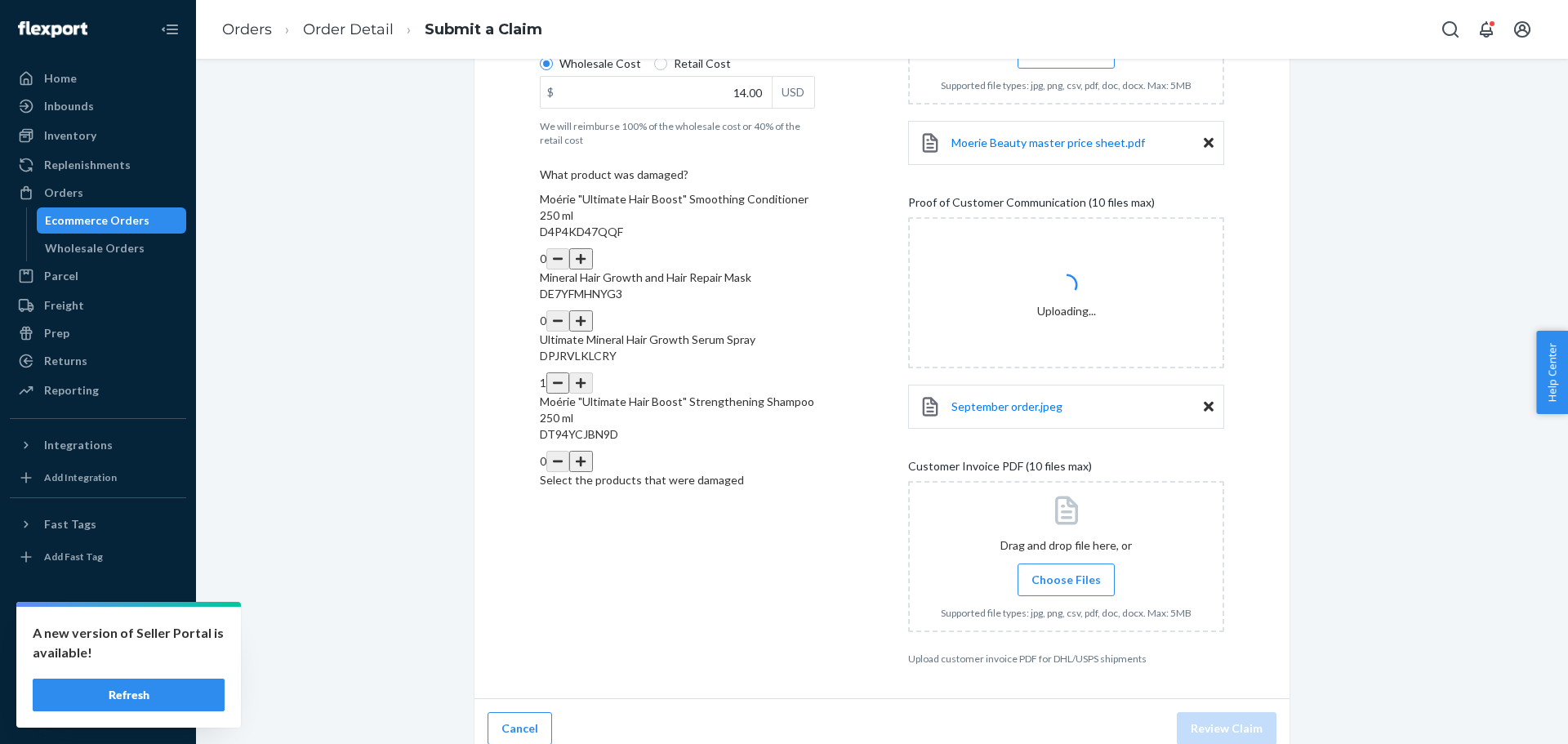
scroll to position [431, 0]
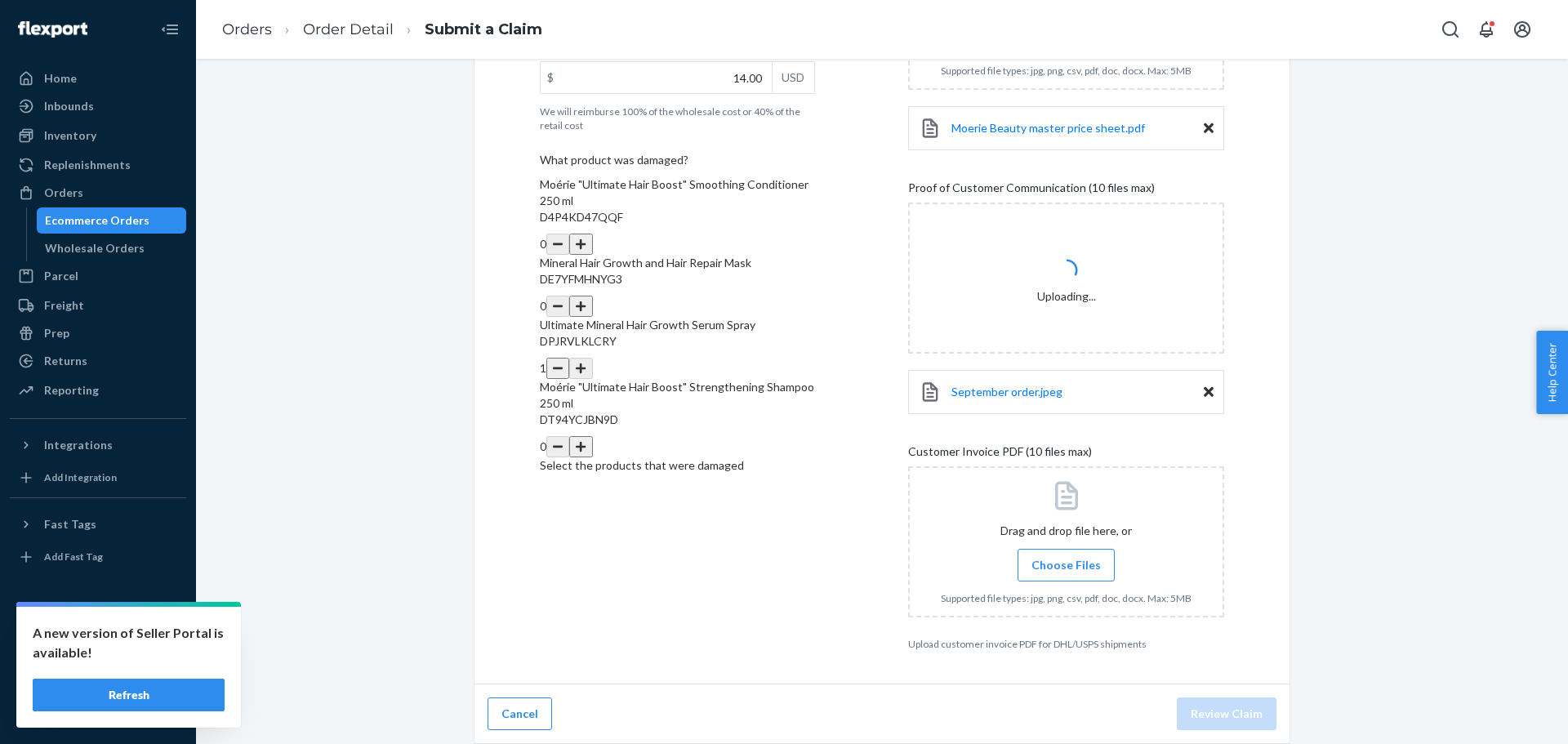
click at [1066, 560] on input "Choose Files" at bounding box center [1066, 565] width 1 height 18
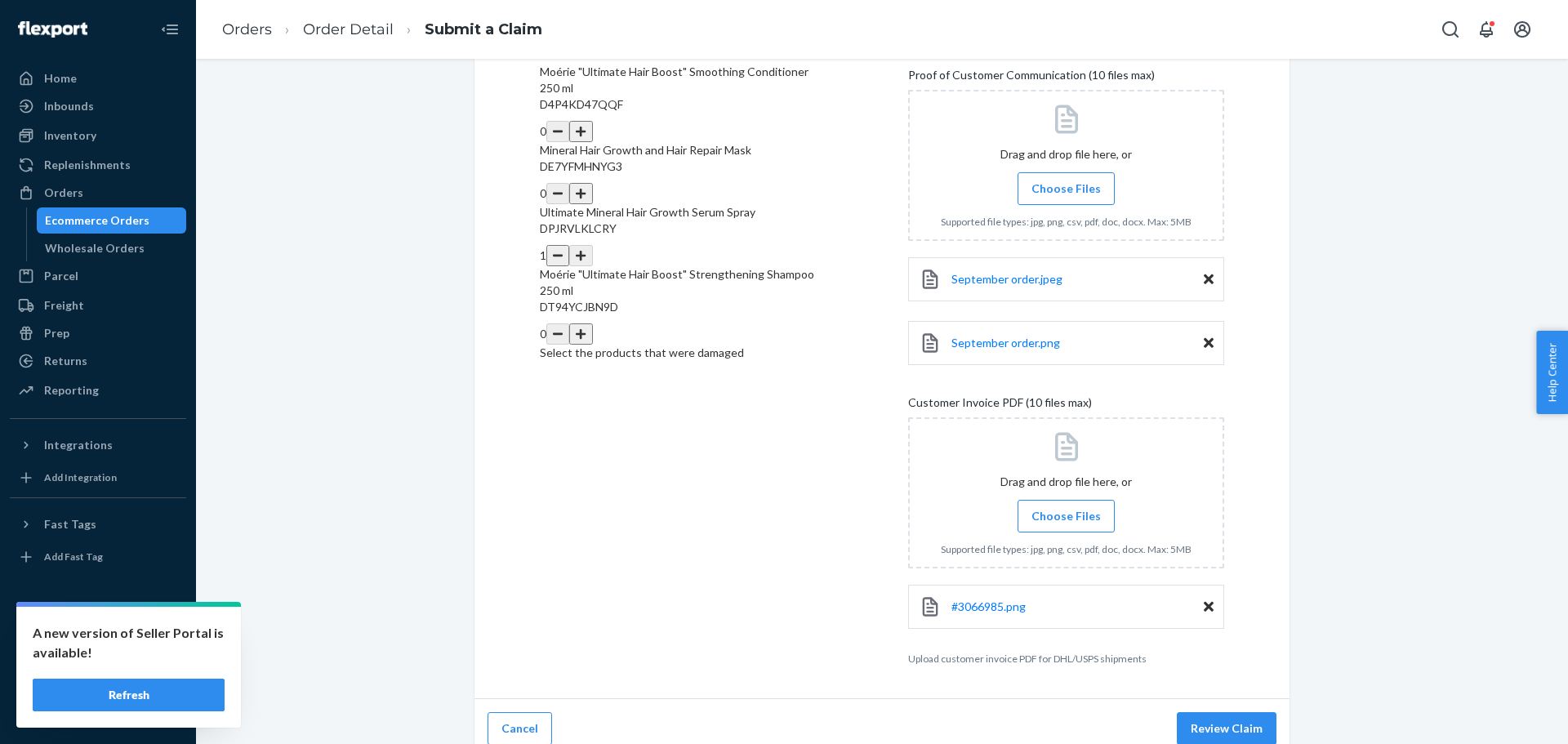
scroll to position [559, 0]
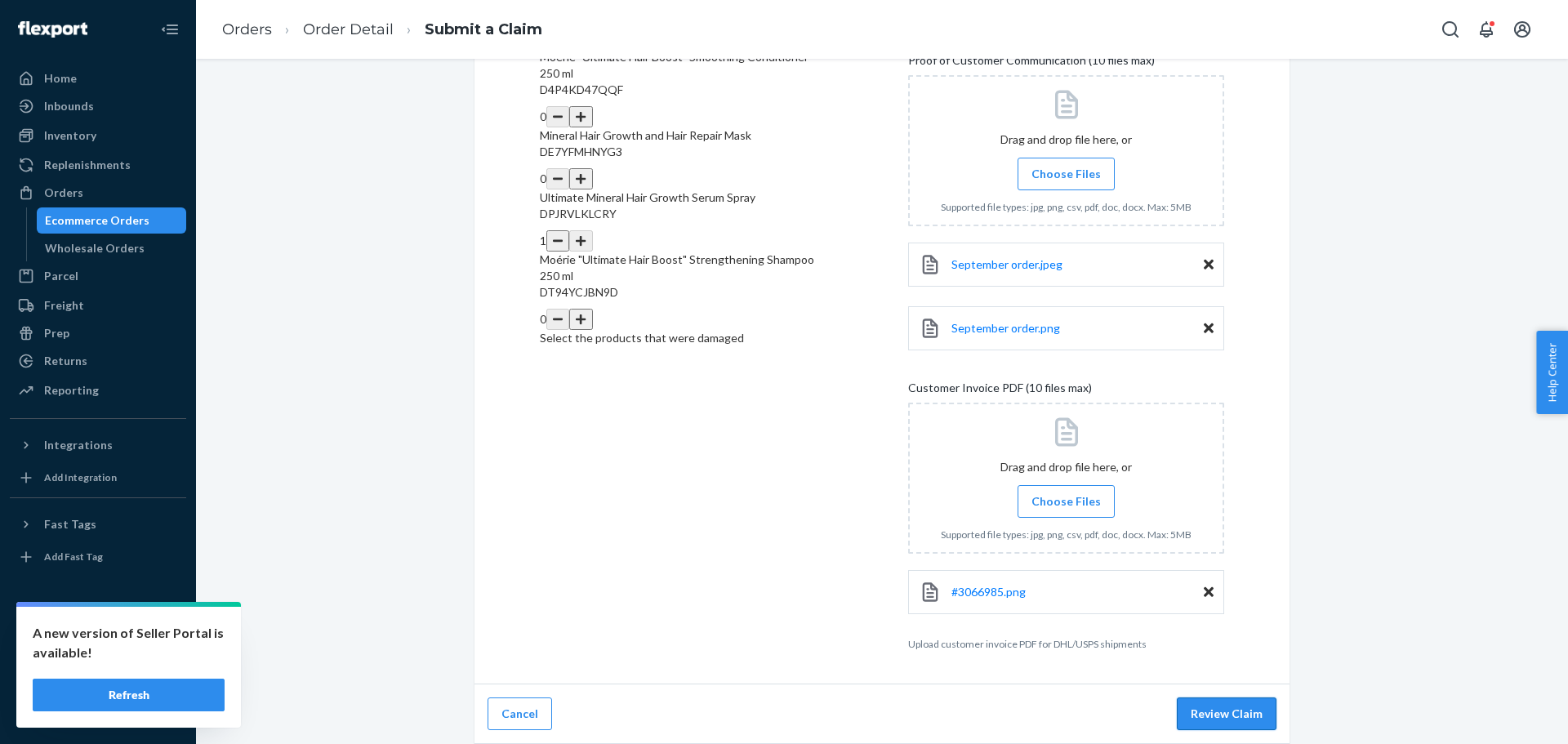
click at [1218, 718] on button "Review Claim" at bounding box center [1226, 714] width 99 height 33
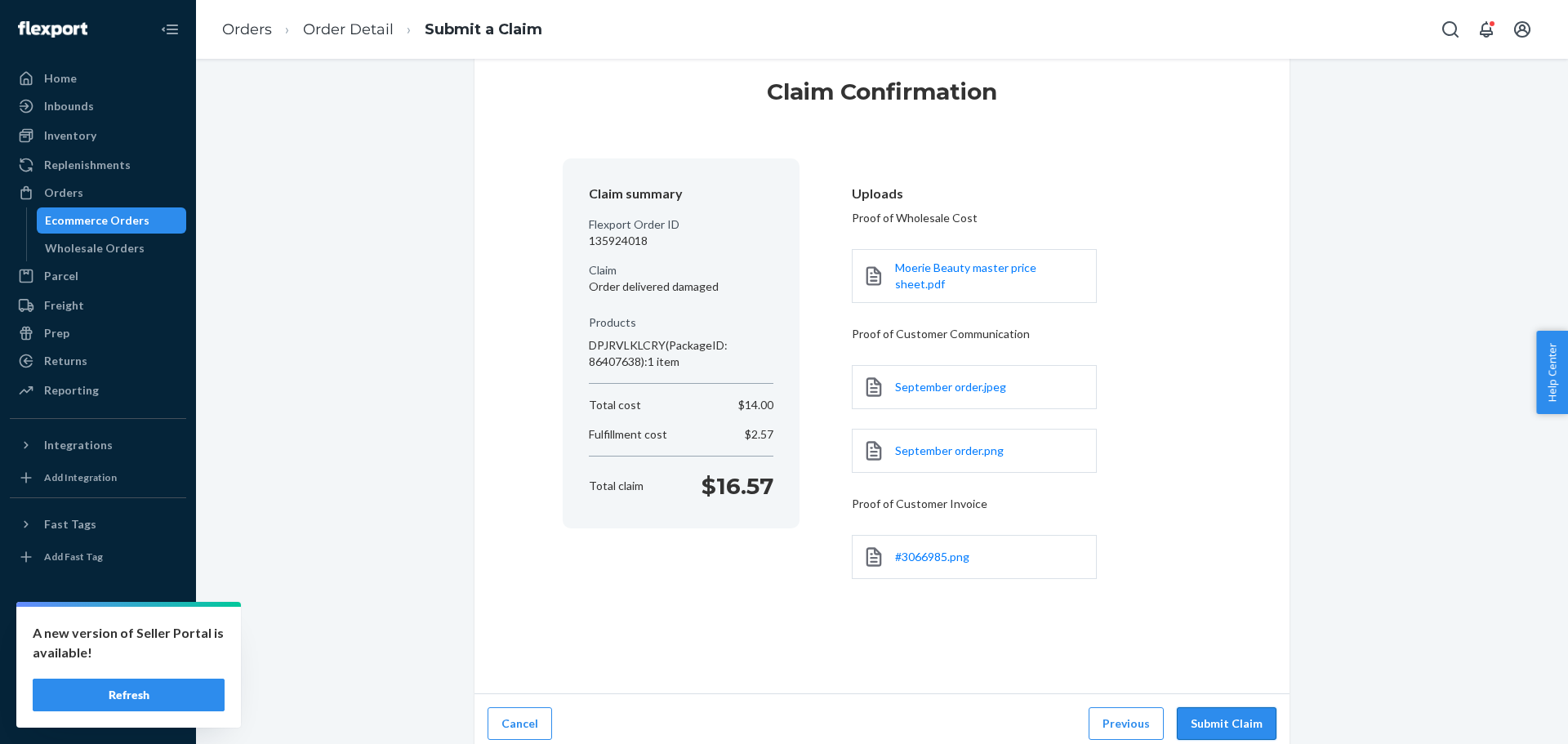
click at [1222, 715] on button "Submit Claim" at bounding box center [1226, 723] width 99 height 33
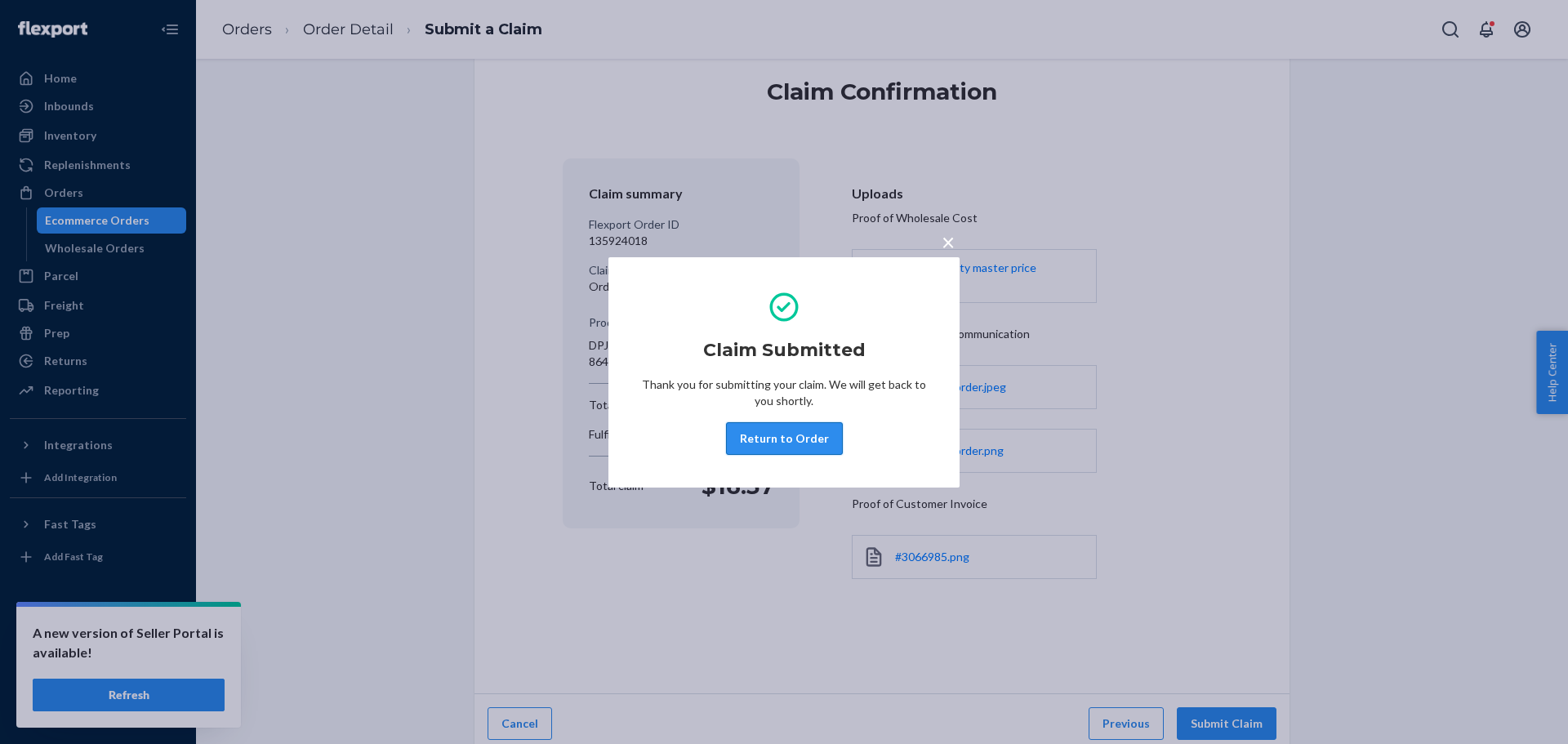
click at [772, 431] on button "Return to Order" at bounding box center [784, 438] width 117 height 33
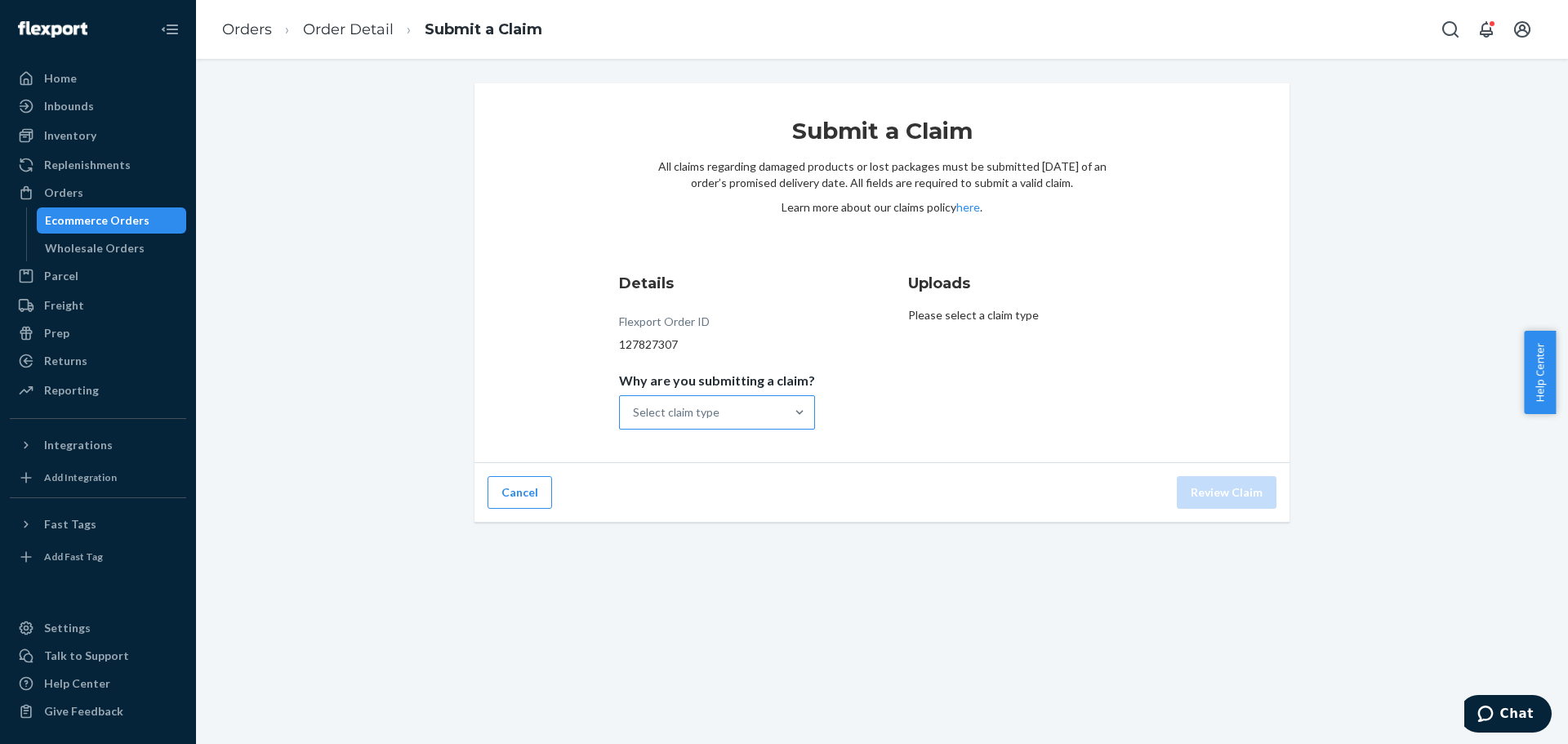
click at [751, 423] on div "Select claim type" at bounding box center [702, 412] width 165 height 33
click at [635, 421] on input "Why are you submitting a claim? Select claim type" at bounding box center [634, 412] width 2 height 16
click at [745, 492] on div "Order delivered damaged" at bounding box center [716, 485] width 189 height 33
click at [635, 421] on input "Why are you submitting a claim? option Order delivered damaged focused, 2 of 4.…" at bounding box center [634, 412] width 2 height 16
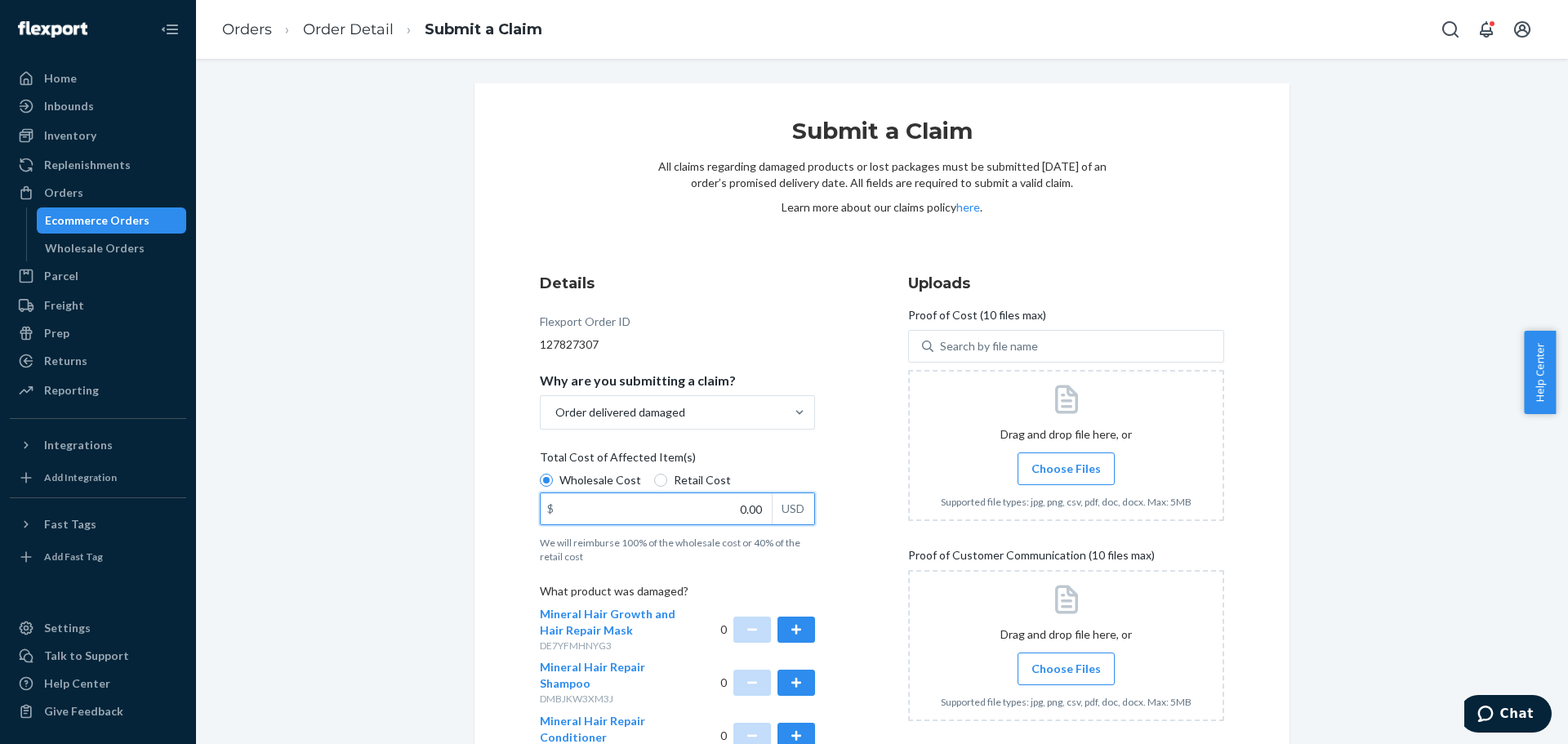
drag, startPoint x: 731, startPoint y: 513, endPoint x: 790, endPoint y: 512, distance: 59.0
click at [789, 514] on div "$ 0.00 USD" at bounding box center [677, 508] width 275 height 33
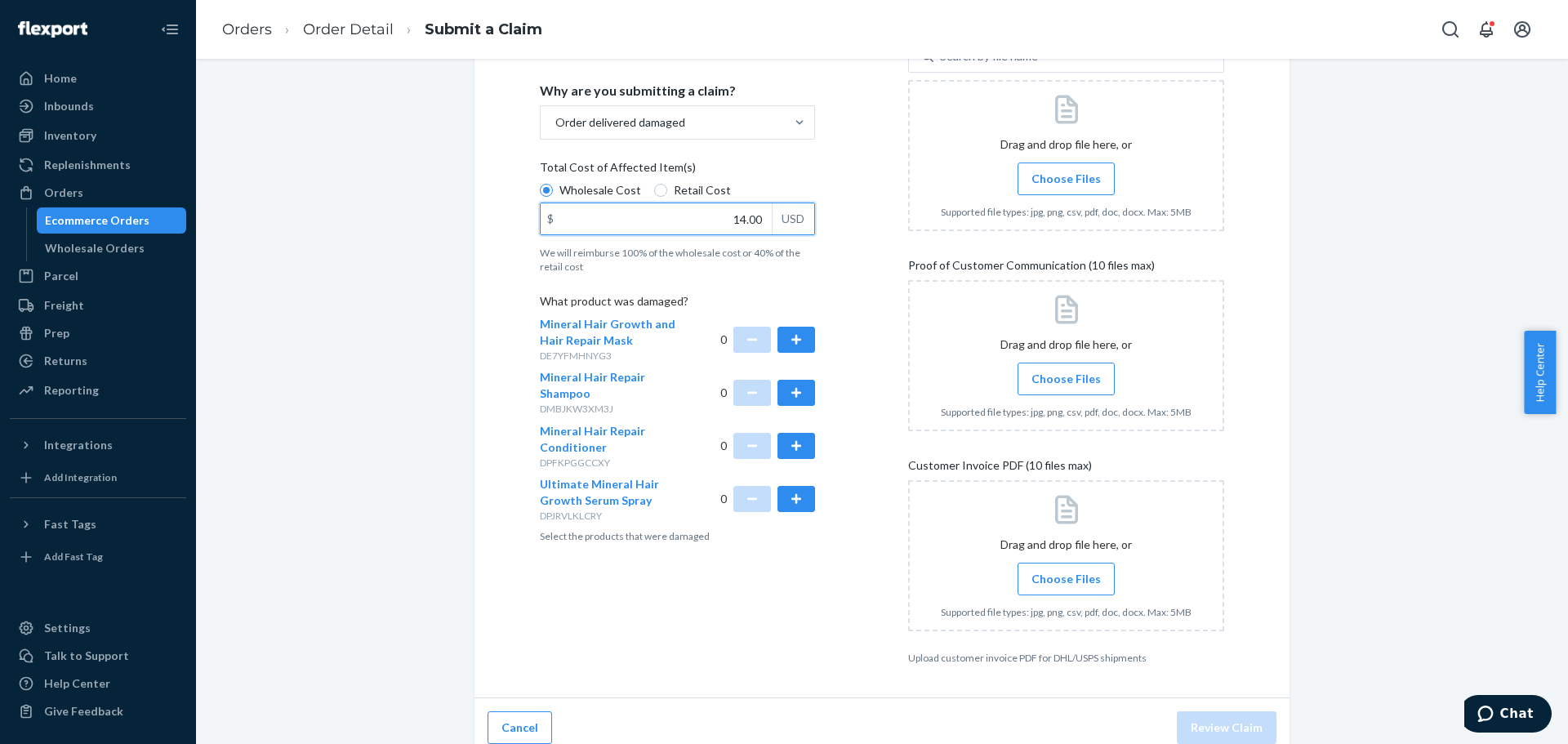
scroll to position [304, 0]
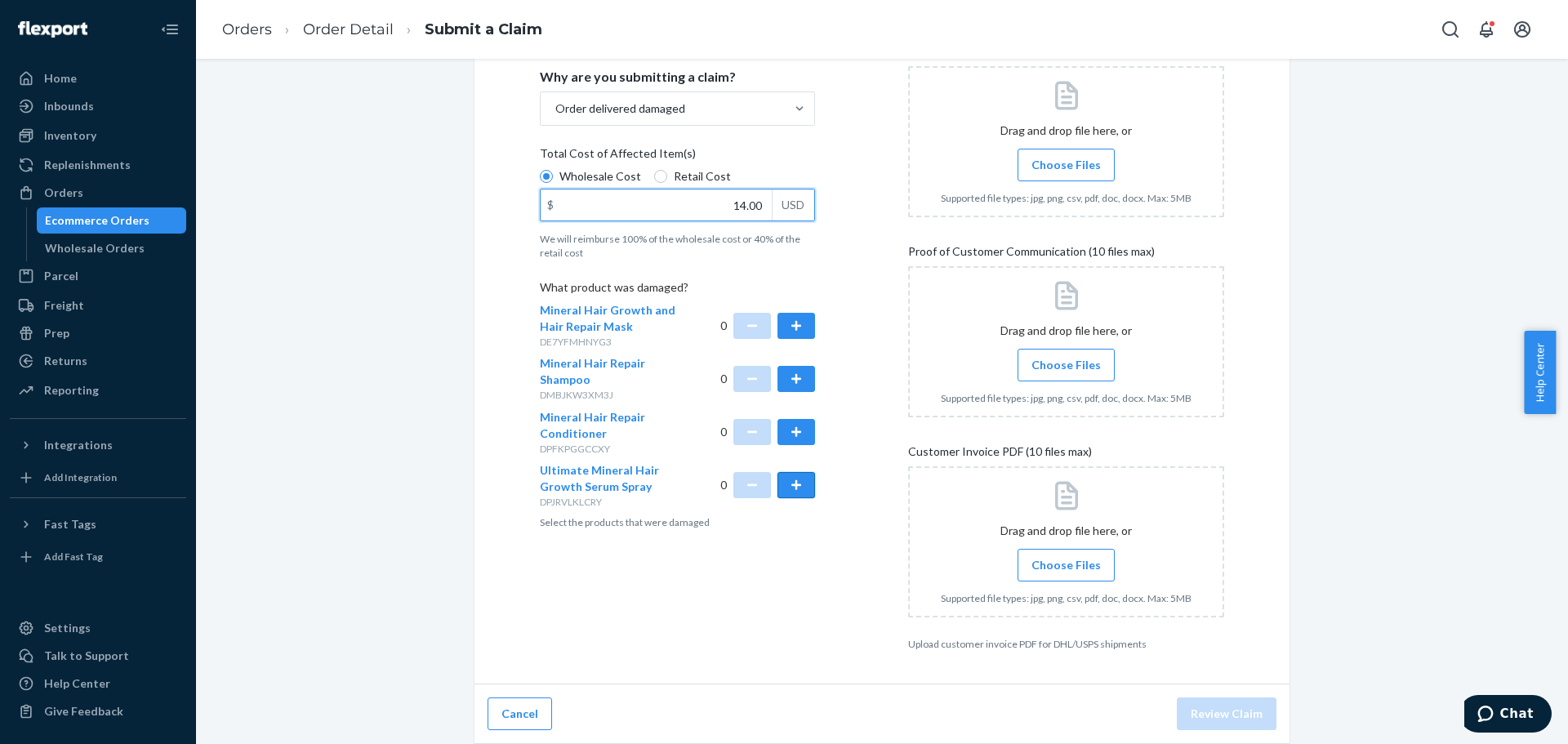
type input "14.00"
click at [784, 484] on button "button" at bounding box center [796, 485] width 38 height 26
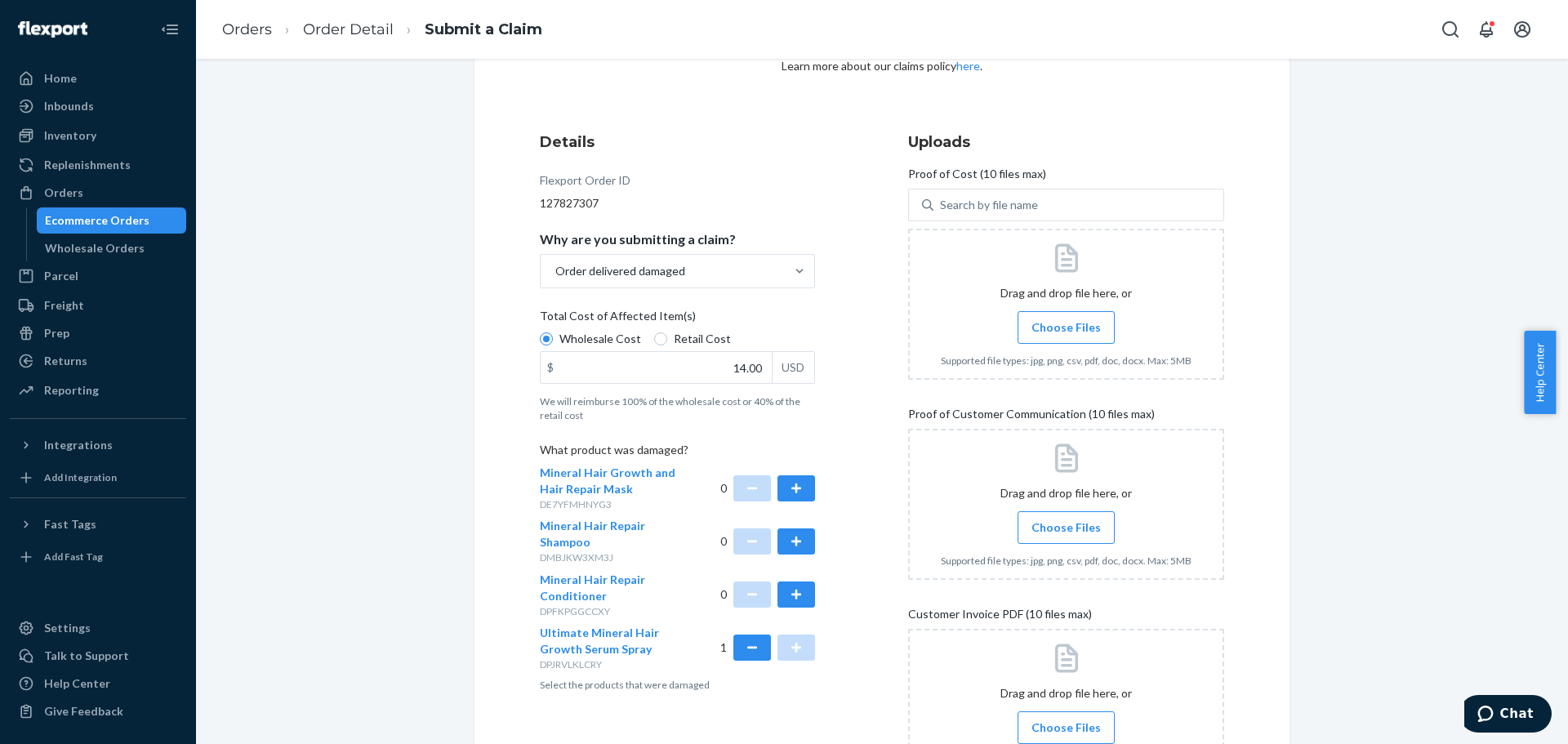
scroll to position [141, 0]
click at [1039, 329] on span "Choose Files" at bounding box center [1066, 327] width 69 height 16
click at [1066, 329] on input "Choose Files" at bounding box center [1066, 327] width 1 height 18
click at [1036, 528] on span "Choose Files" at bounding box center [1066, 528] width 69 height 16
click at [1066, 528] on input "Choose Files" at bounding box center [1066, 528] width 1 height 18
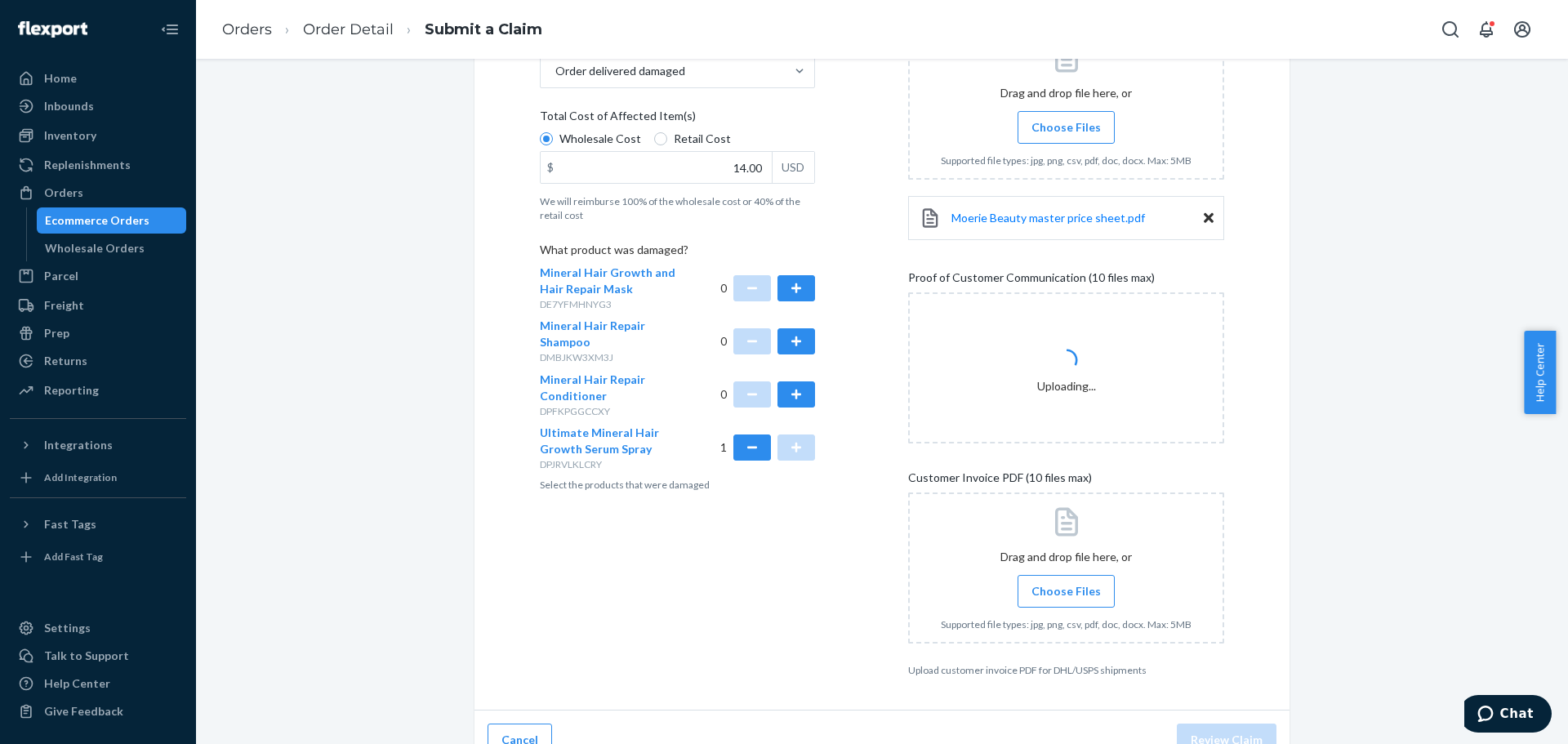
scroll to position [368, 0]
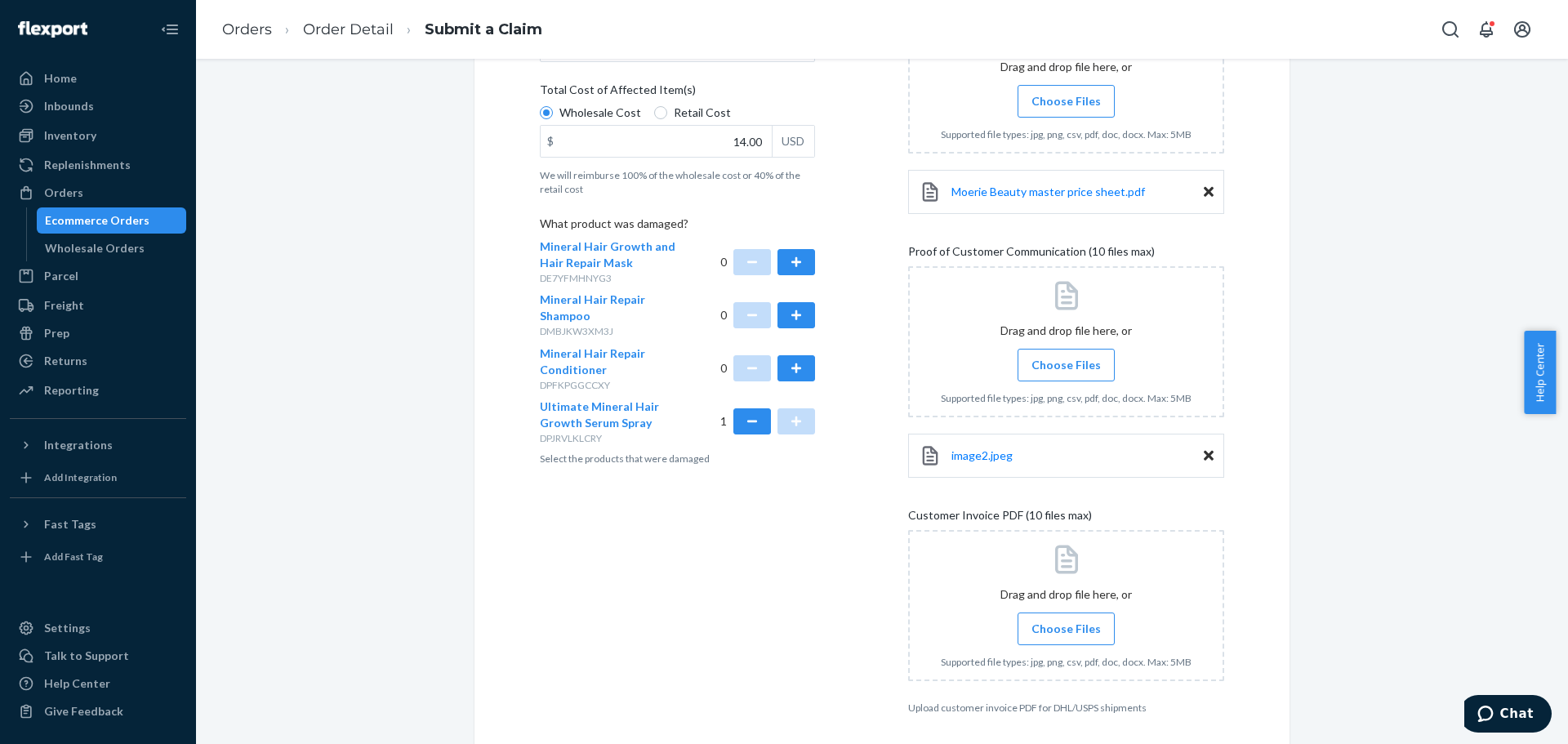
click at [1036, 365] on span "Choose Files" at bounding box center [1066, 364] width 69 height 16
click at [1066, 365] on input "Choose Files" at bounding box center [1066, 364] width 1 height 18
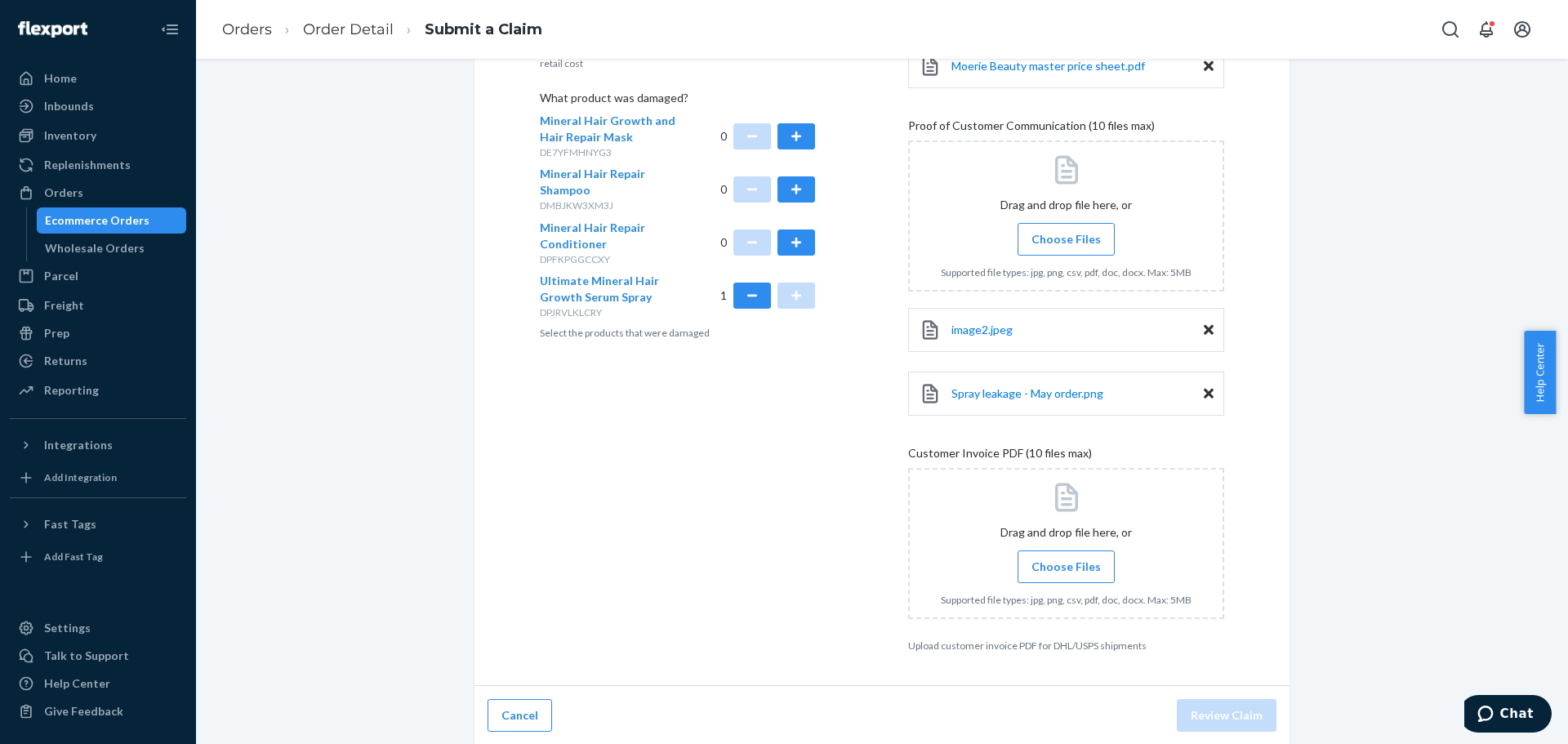
scroll to position [495, 0]
click at [1066, 562] on input "Choose Files" at bounding box center [1066, 565] width 1 height 18
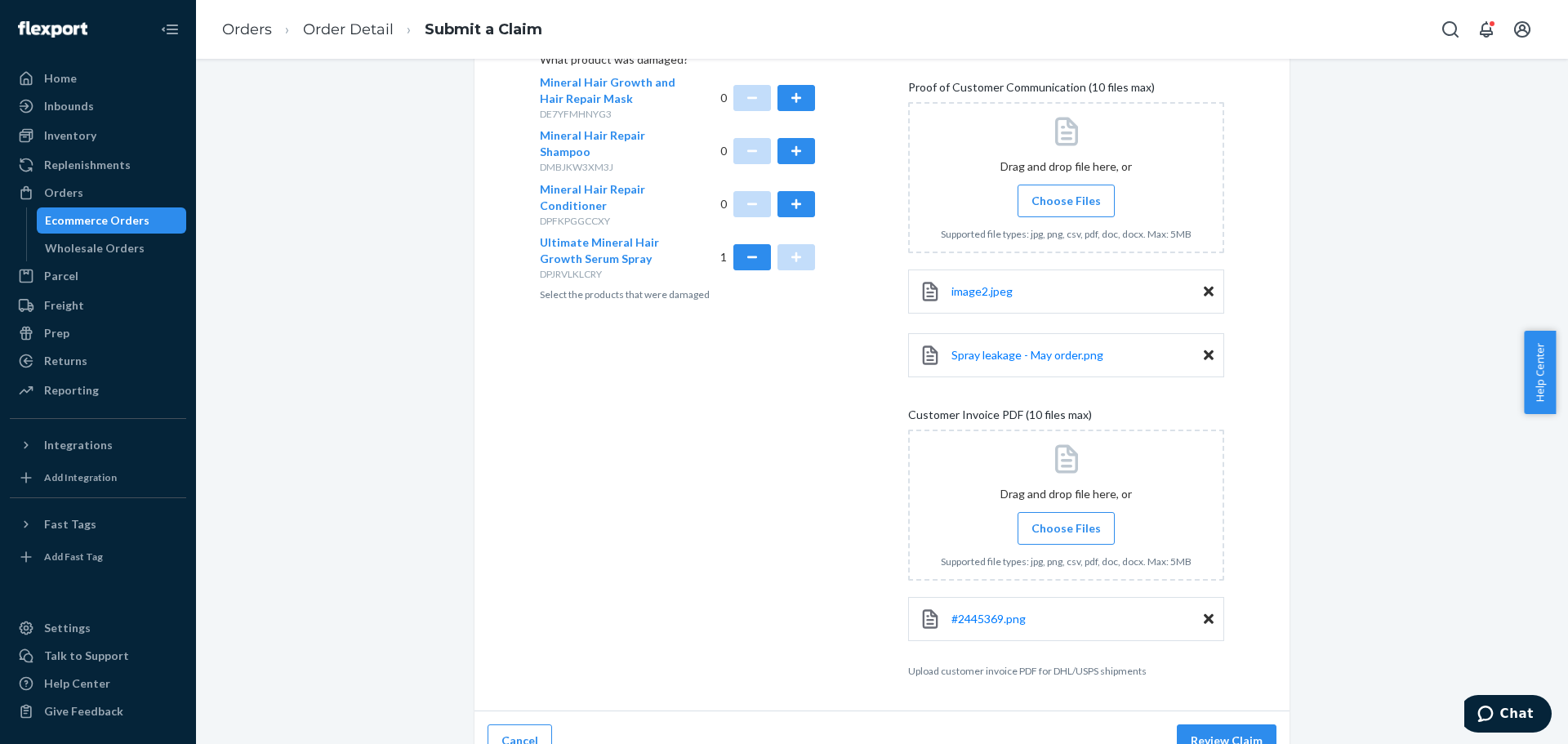
scroll to position [559, 0]
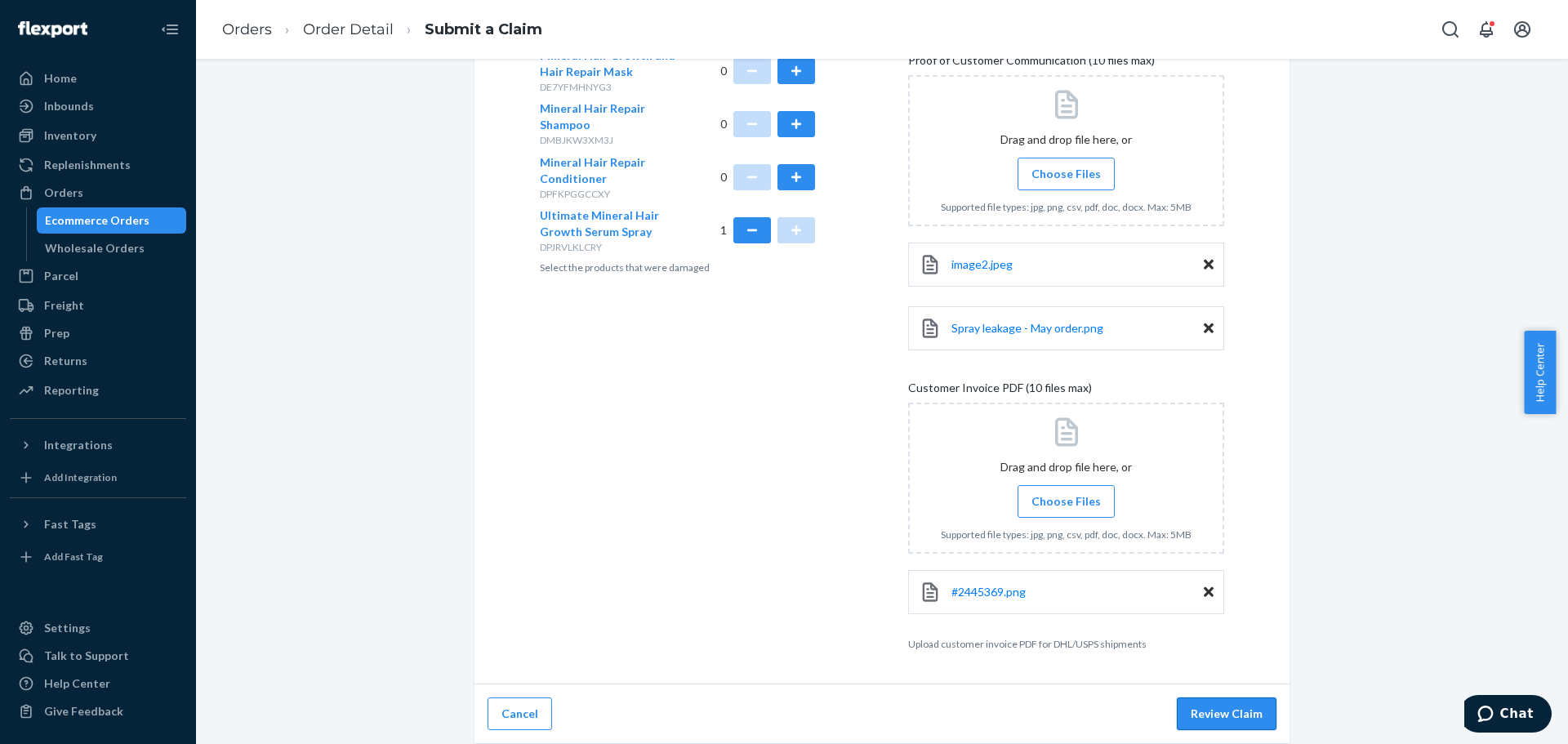
click at [1243, 720] on button "Review Claim" at bounding box center [1226, 714] width 99 height 33
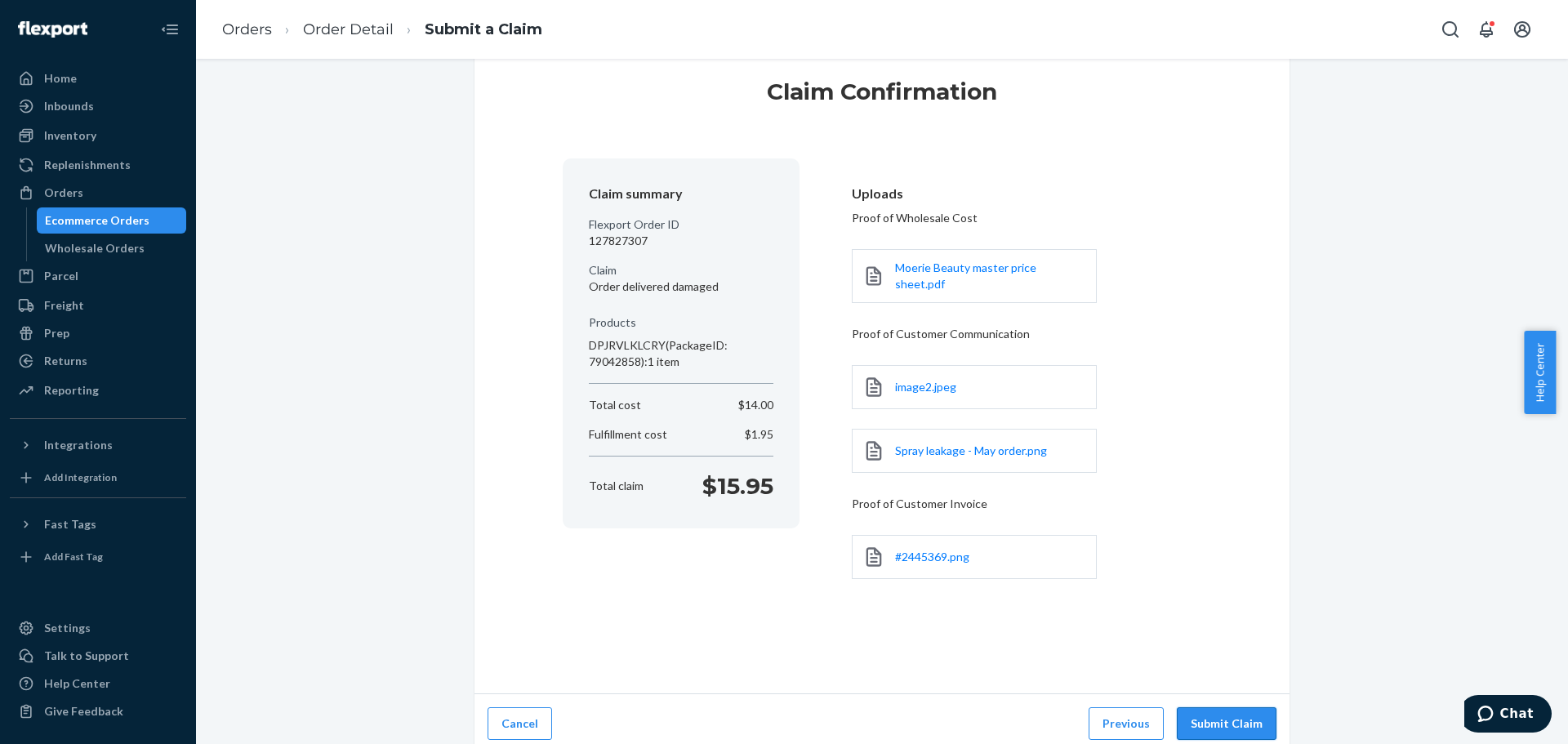
click at [1220, 714] on button "Submit Claim" at bounding box center [1226, 723] width 99 height 33
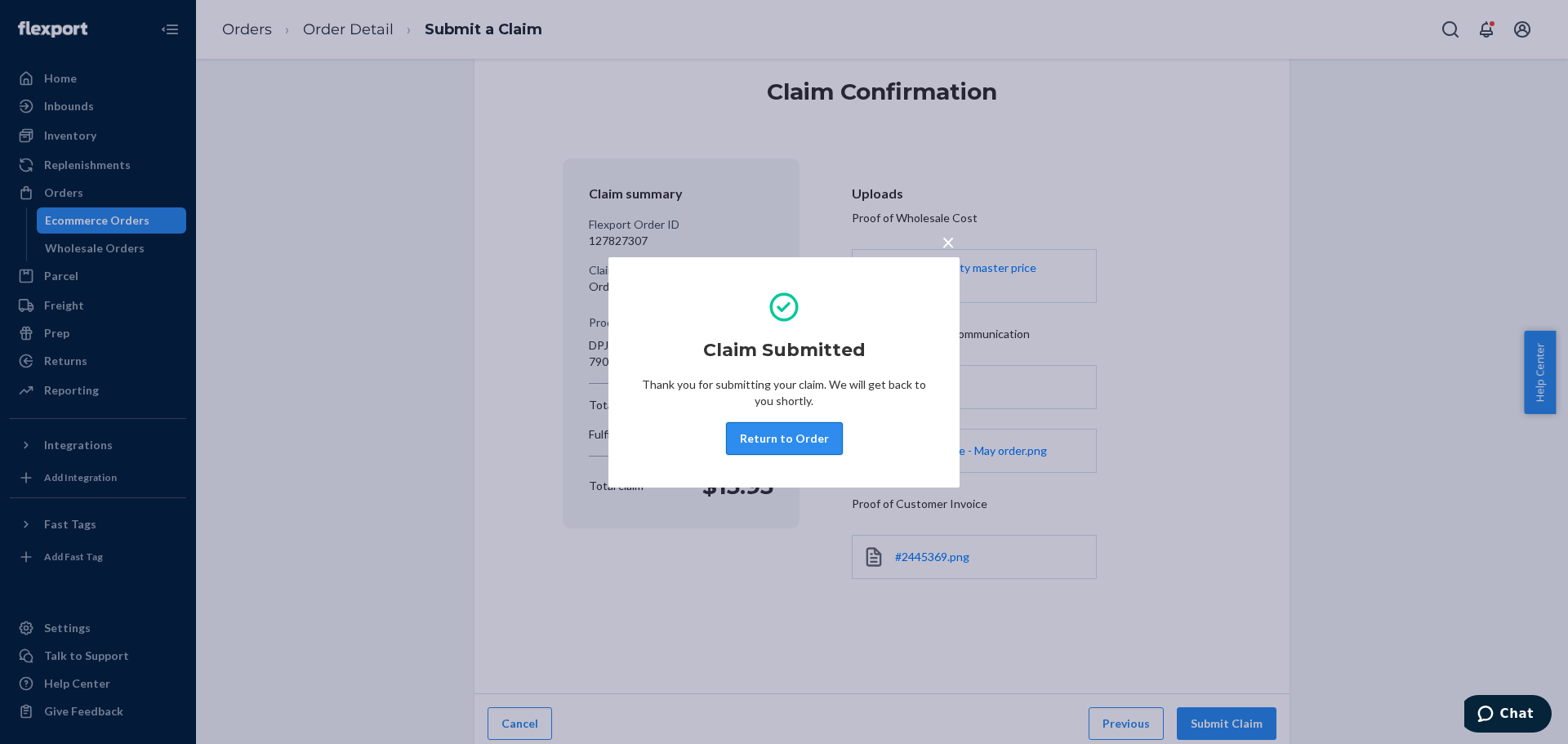
click at [754, 443] on button "Return to Order" at bounding box center [784, 438] width 117 height 33
